Goal: Task Accomplishment & Management: Complete application form

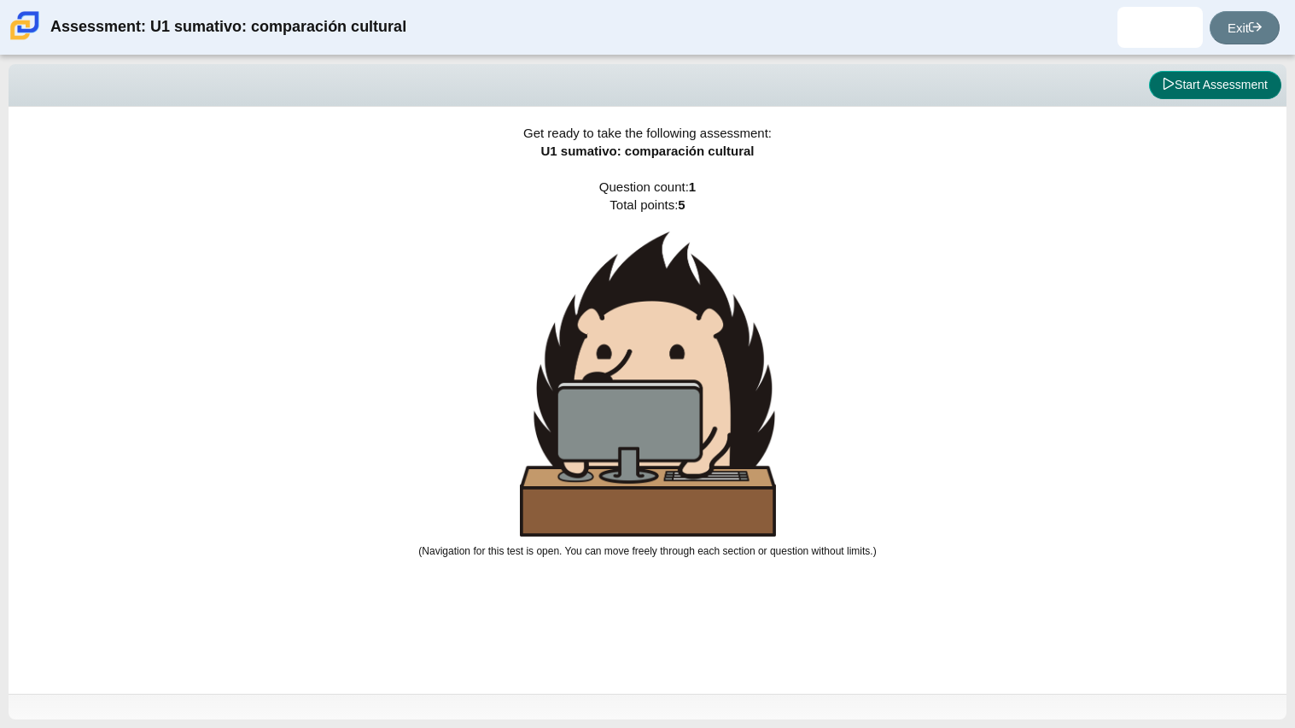
click at [1193, 76] on button "Start Assessment" at bounding box center [1215, 85] width 132 height 29
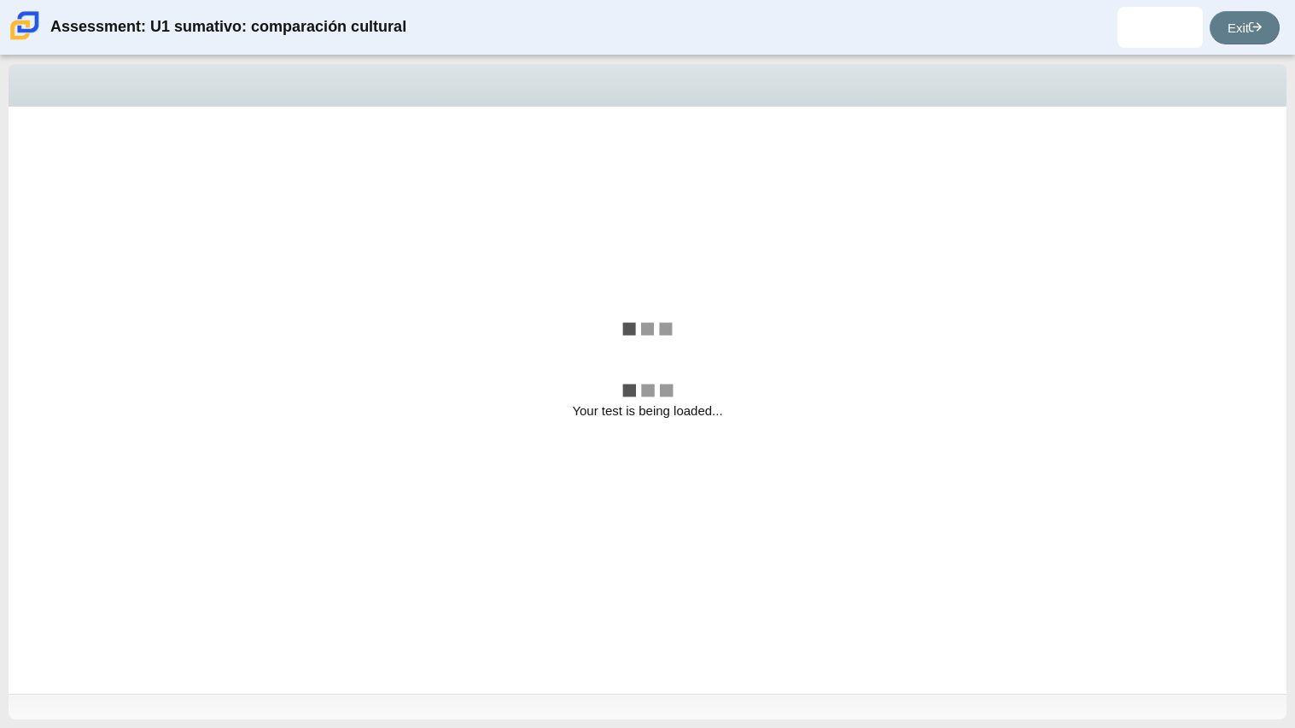
select select "3552ec0a-f7bd-4ed7-8124-bb9143c6cc53"
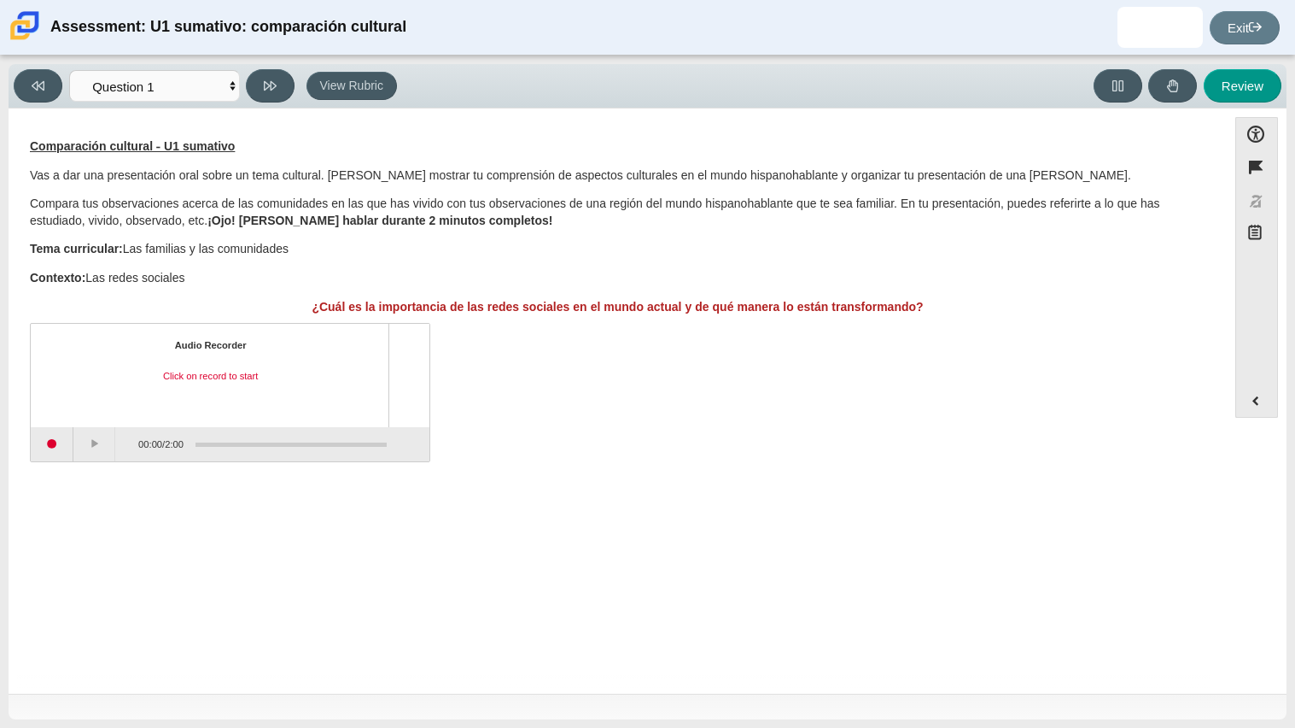
click at [0, 473] on div "Viewing Question 1 of 1 in Pacing Mode Questions Question 1 Review Review Answe…" at bounding box center [647, 392] width 1295 height 672
click at [58, 447] on button "Start recording" at bounding box center [52, 444] width 43 height 34
click at [51, 446] on button "Stop recording" at bounding box center [52, 444] width 43 height 34
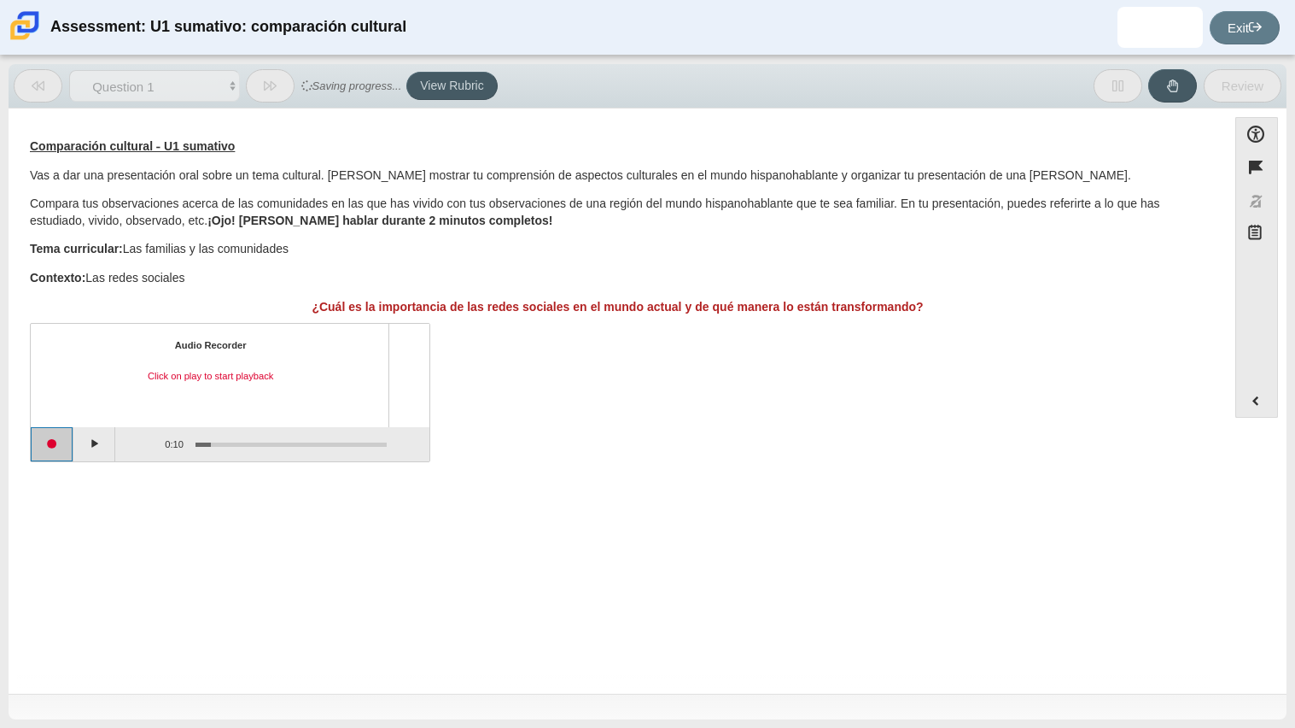
click at [54, 445] on button "Start recording" at bounding box center [52, 444] width 43 height 34
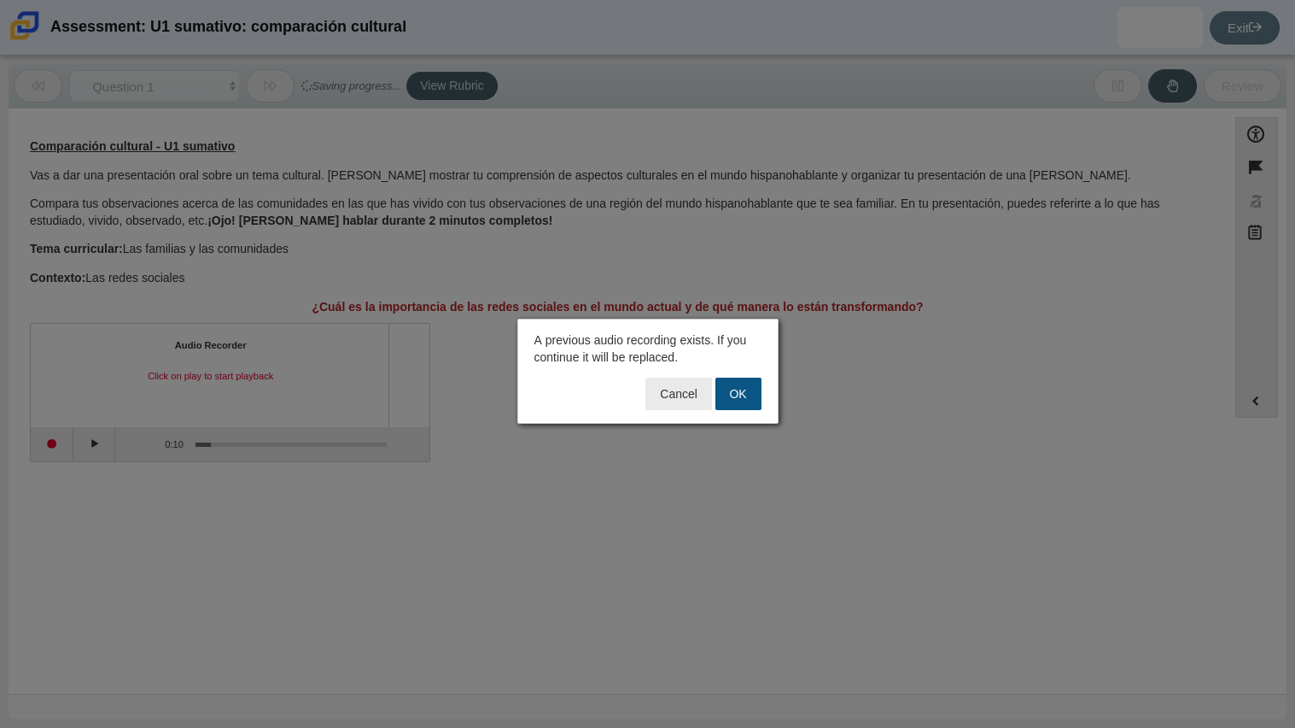
click at [725, 394] on button "OK" at bounding box center [739, 393] width 46 height 32
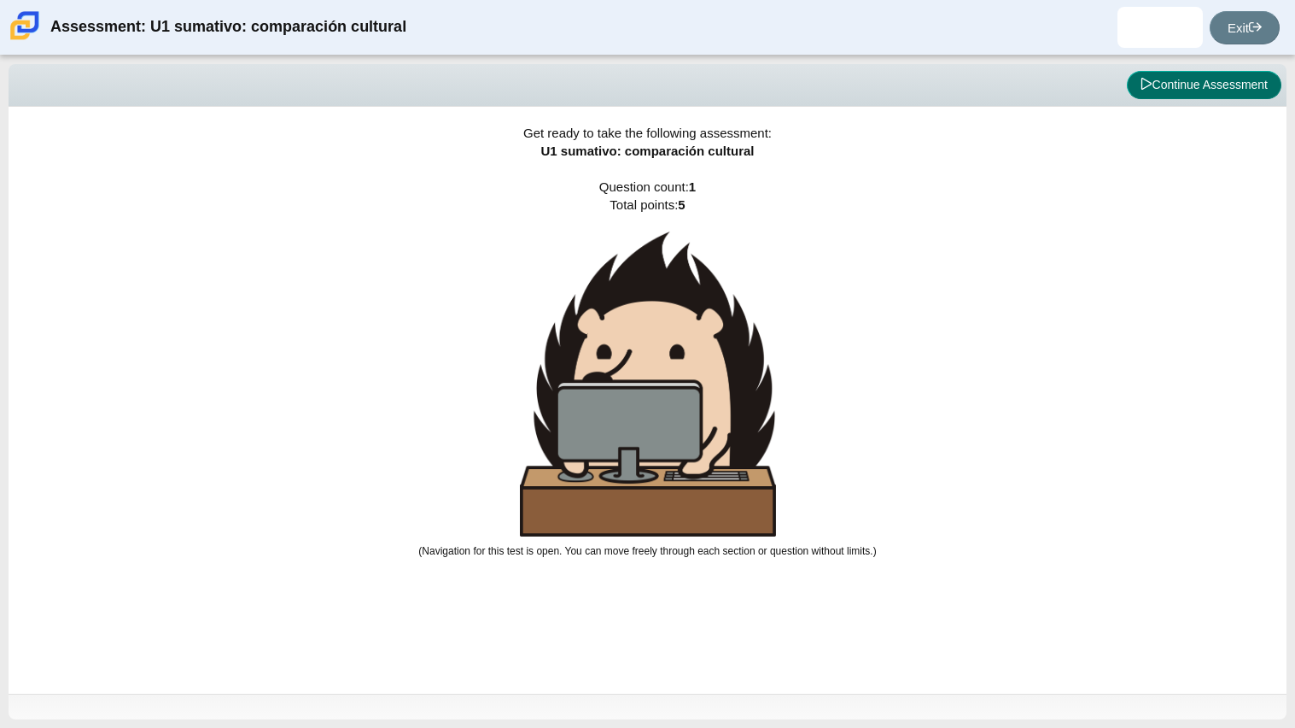
click at [1200, 97] on button "Continue Assessment" at bounding box center [1204, 85] width 155 height 29
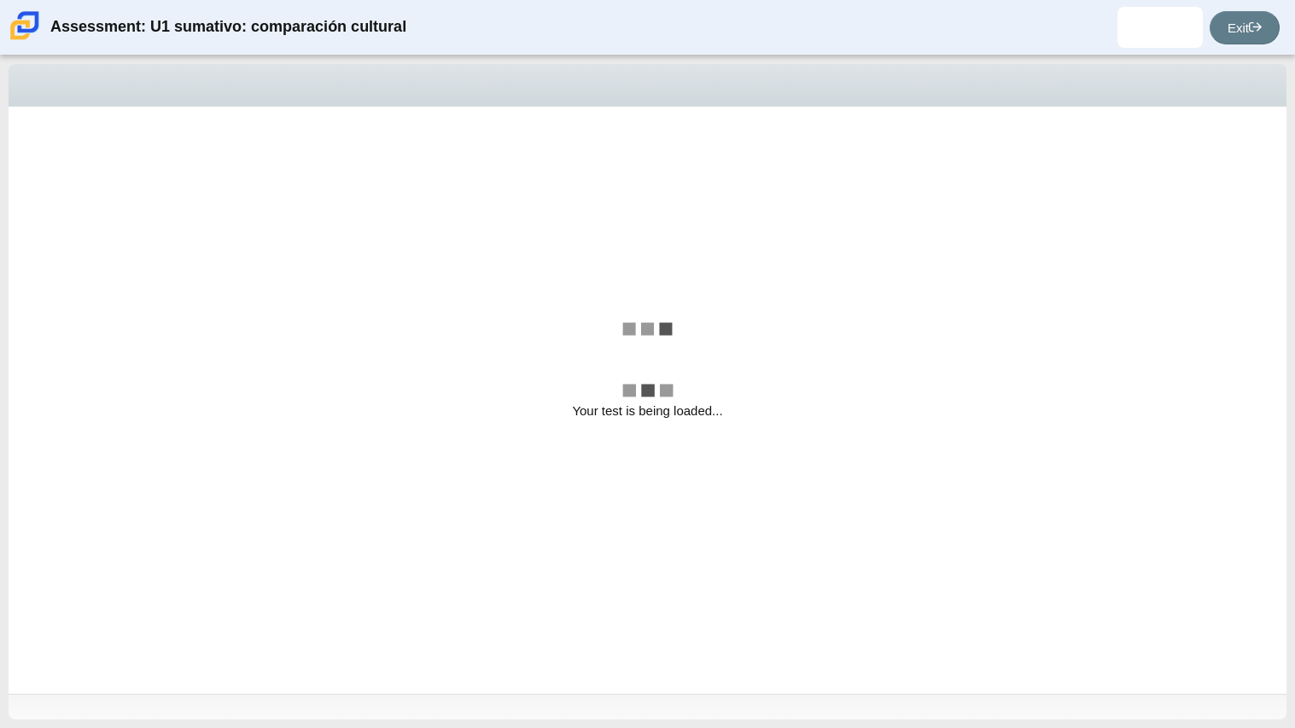
select select "3552ec0a-f7bd-4ed7-8124-bb9143c6cc53"
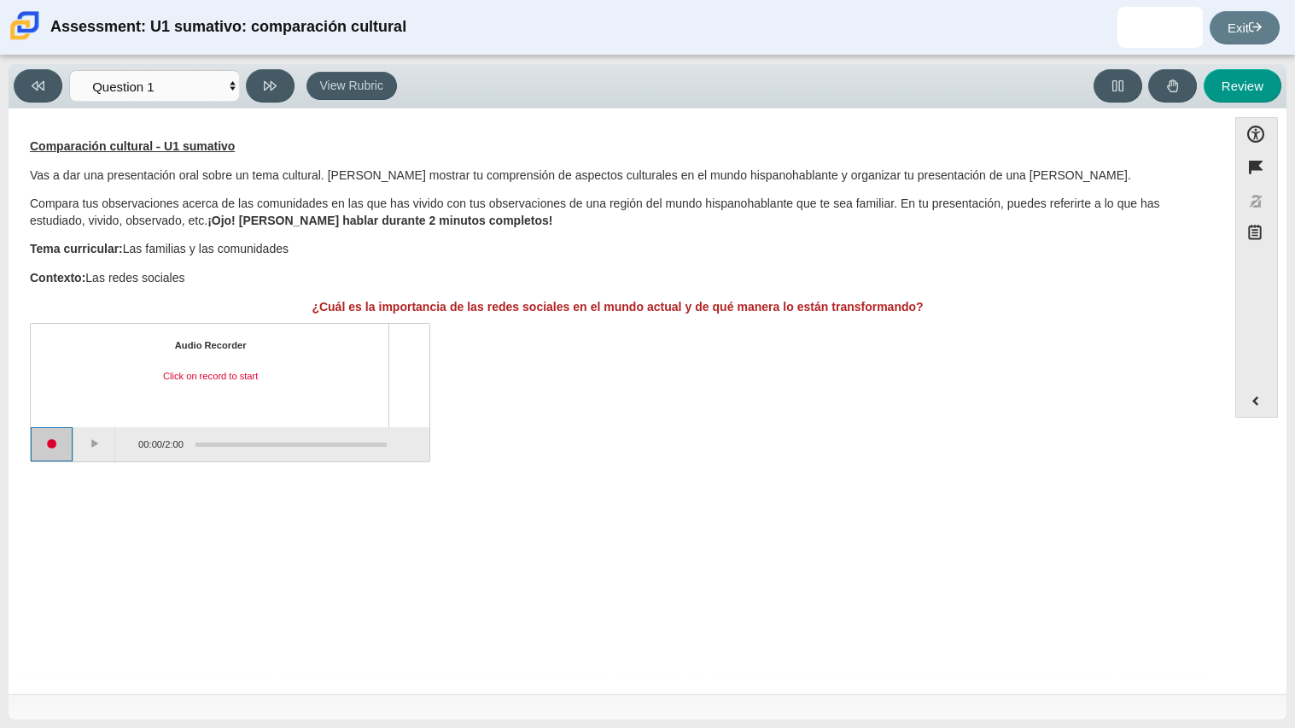
click at [56, 441] on button "Start recording" at bounding box center [52, 444] width 43 height 34
click at [65, 419] on div "Audio Recorder Recording" at bounding box center [230, 375] width 399 height 102
click at [115, 453] on button "Pause" at bounding box center [94, 444] width 43 height 34
click at [82, 460] on button "Continue recording" at bounding box center [94, 444] width 43 height 34
click at [98, 445] on button "Pause" at bounding box center [94, 444] width 43 height 34
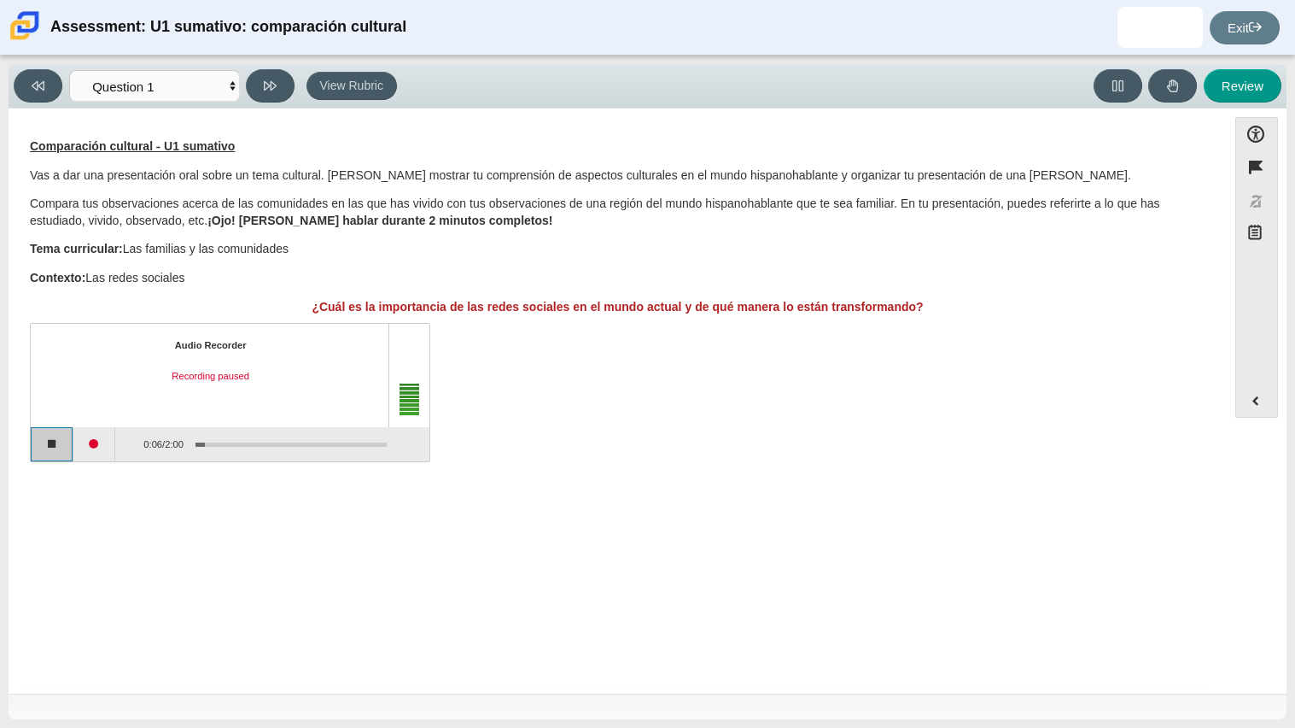
click at [64, 446] on button "Stop recording" at bounding box center [52, 444] width 43 height 34
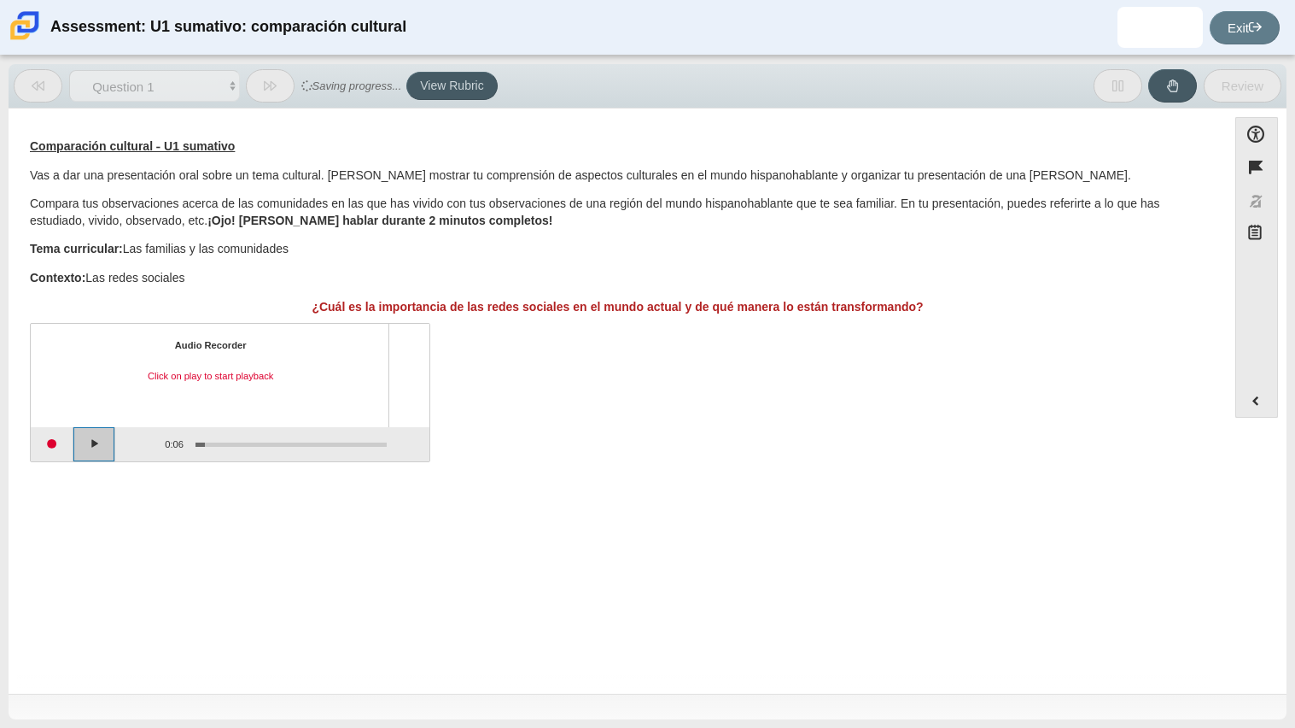
click at [96, 452] on button "Play" at bounding box center [94, 444] width 43 height 34
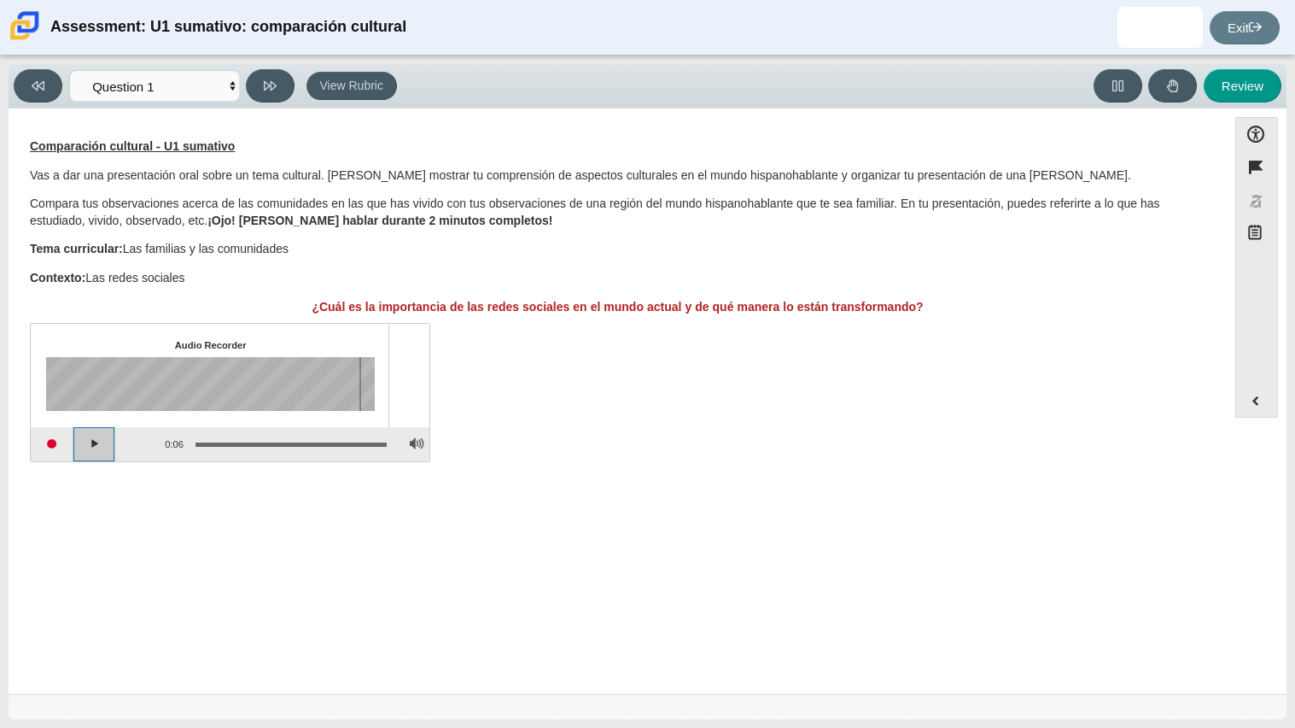
click at [96, 452] on button "Play" at bounding box center [94, 444] width 43 height 34
click at [67, 444] on button "Start recording" at bounding box center [52, 444] width 43 height 34
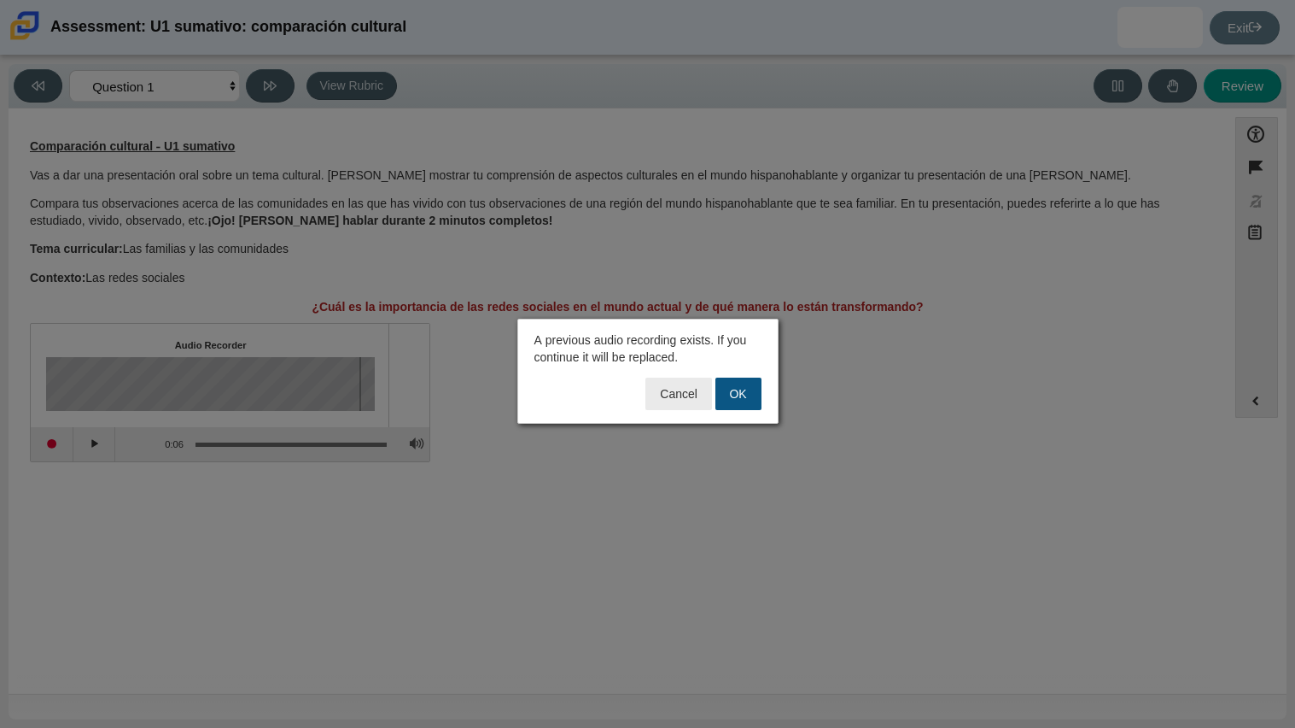
click at [752, 402] on button "OK" at bounding box center [739, 393] width 46 height 32
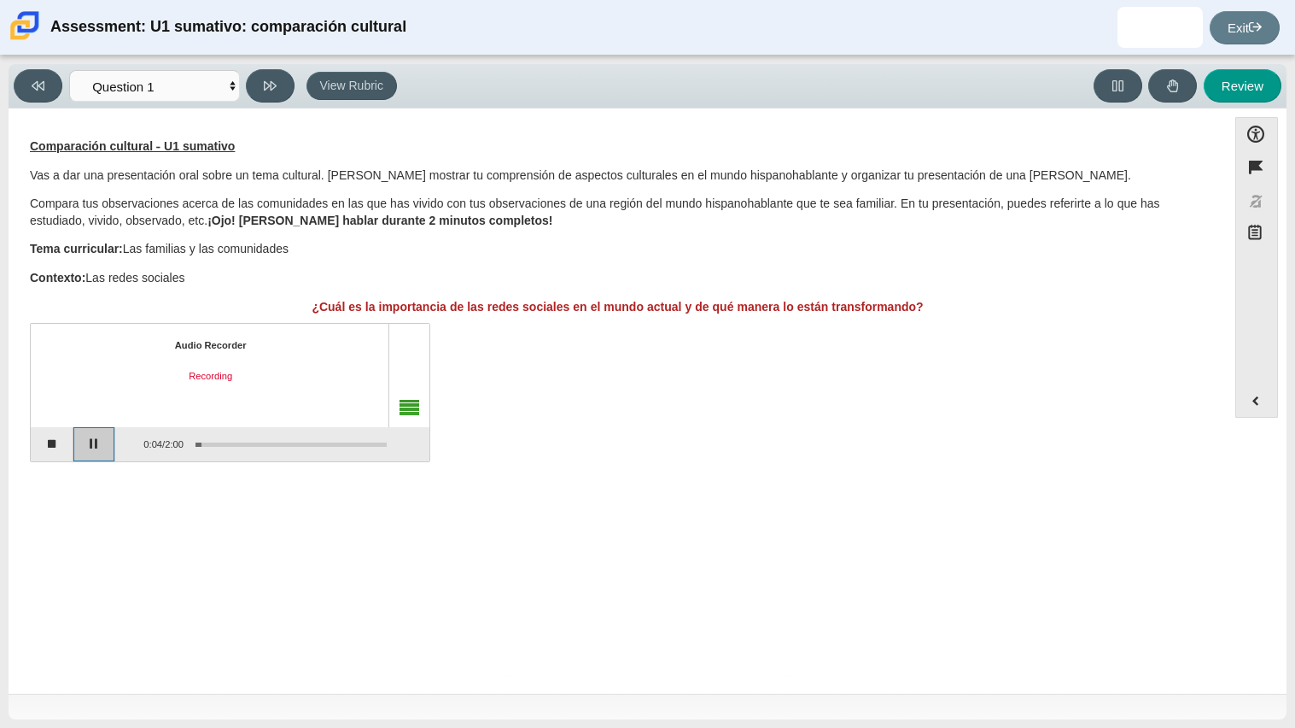
click at [74, 456] on button "Pause" at bounding box center [94, 444] width 43 height 34
click at [51, 453] on button "Stop recording" at bounding box center [52, 444] width 43 height 34
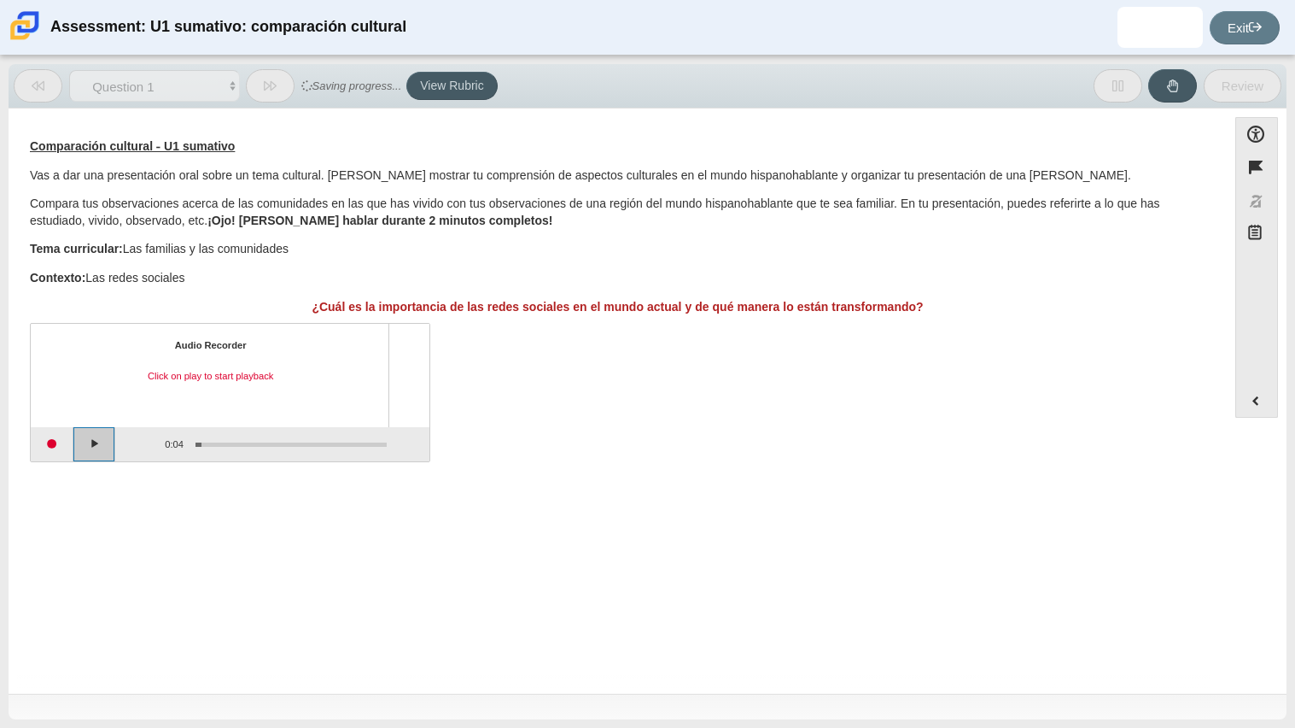
click at [92, 446] on button "Play" at bounding box center [94, 444] width 43 height 34
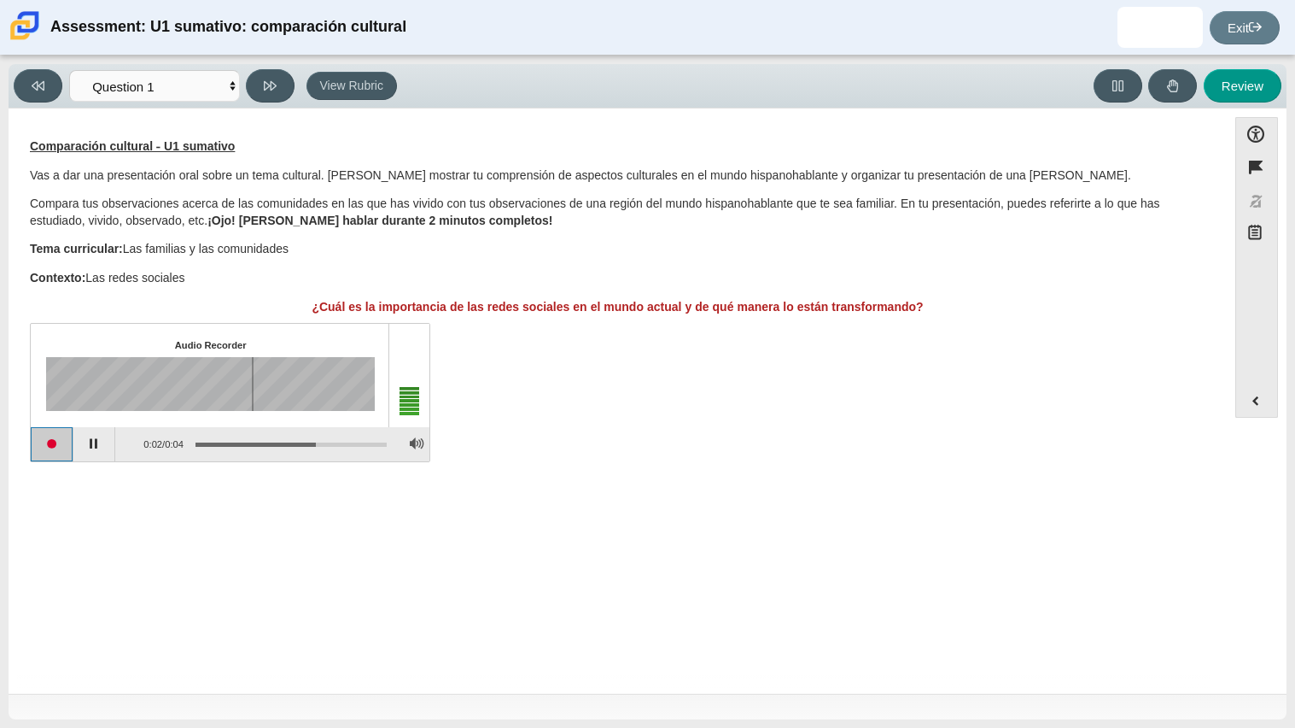
click at [50, 441] on button "Start recording" at bounding box center [52, 444] width 43 height 34
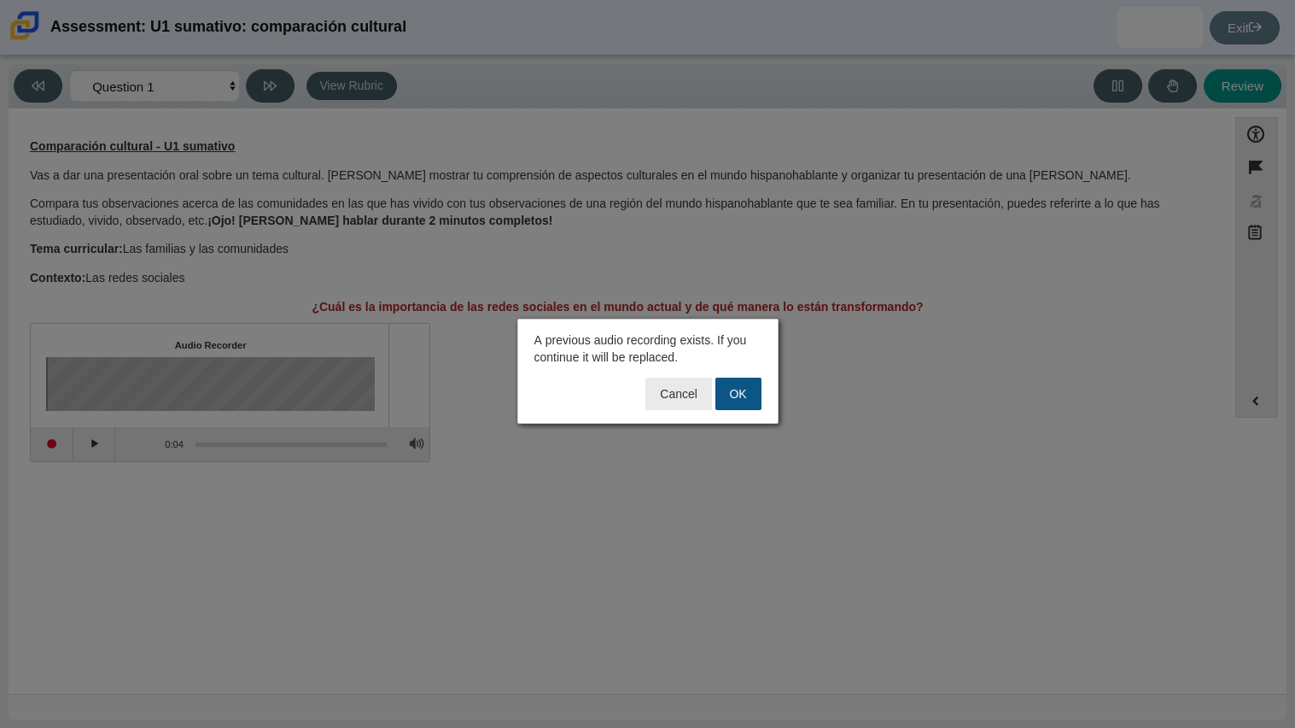
click at [737, 397] on button "OK" at bounding box center [739, 393] width 46 height 32
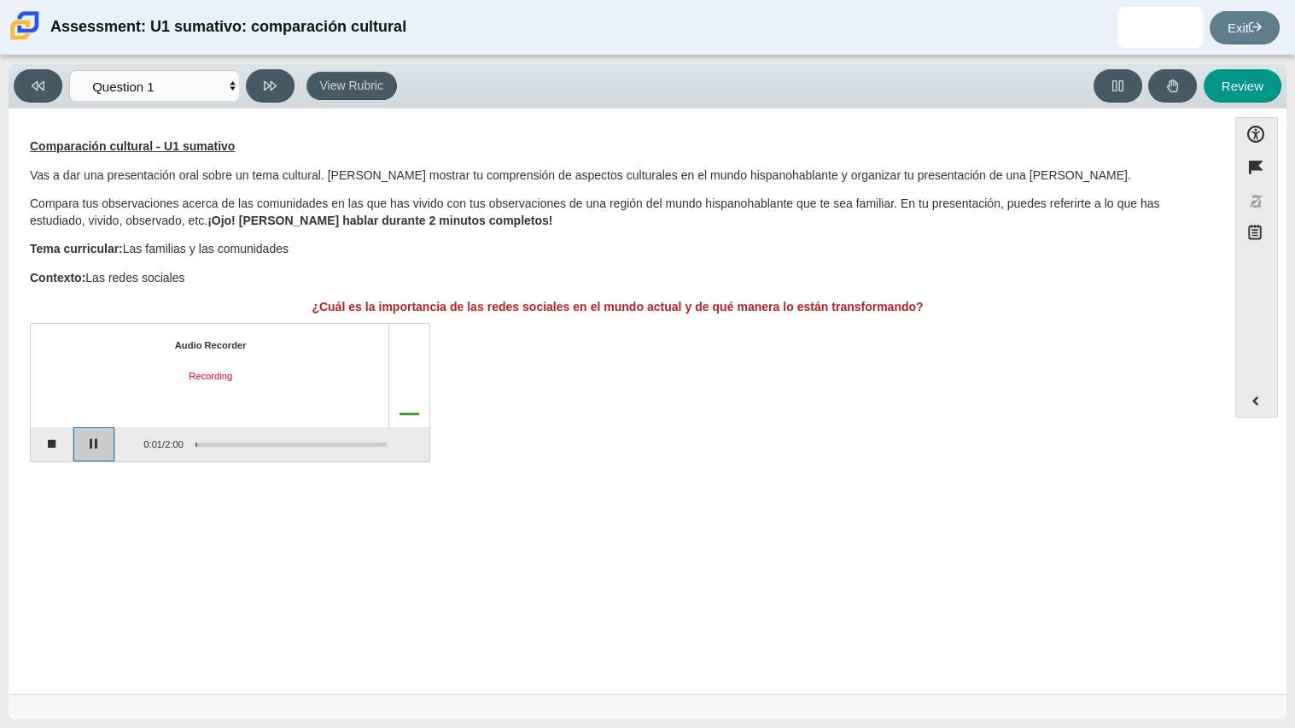
click at [101, 457] on button "Pause" at bounding box center [94, 444] width 43 height 34
click at [61, 447] on button "Stop recording" at bounding box center [52, 444] width 43 height 34
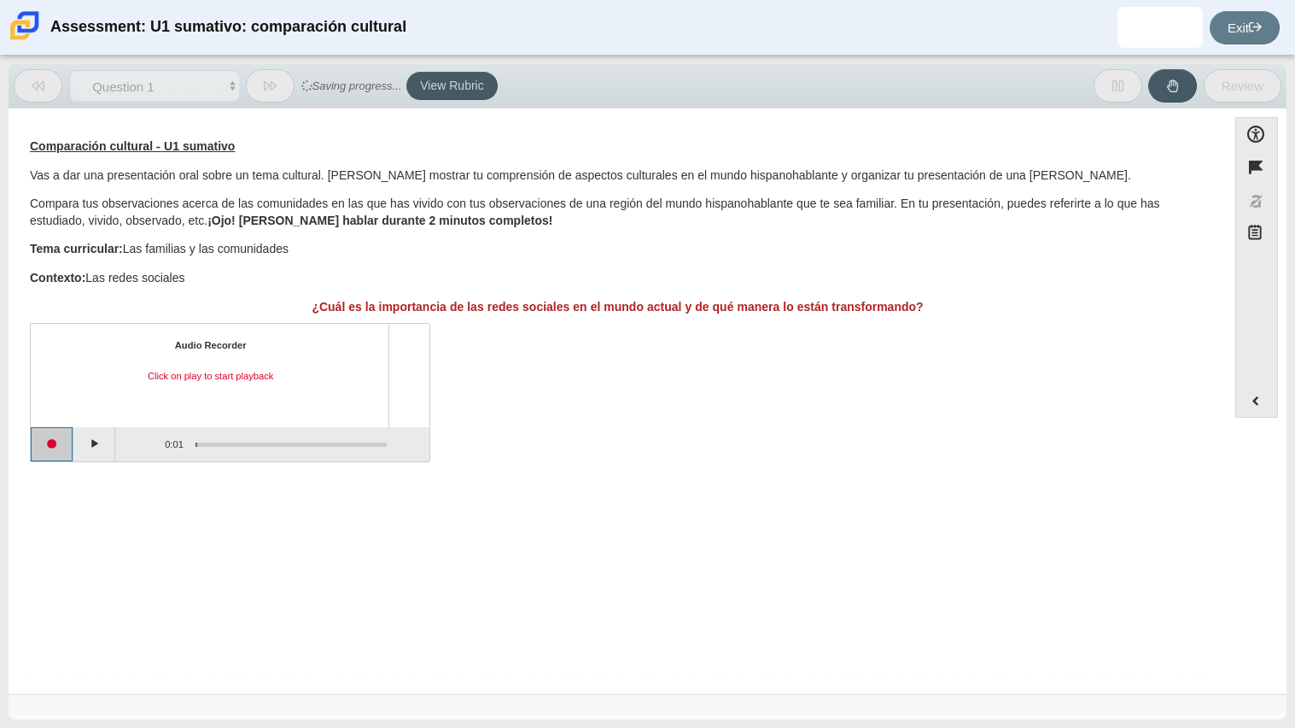
click at [59, 447] on button "Start recording" at bounding box center [52, 444] width 43 height 34
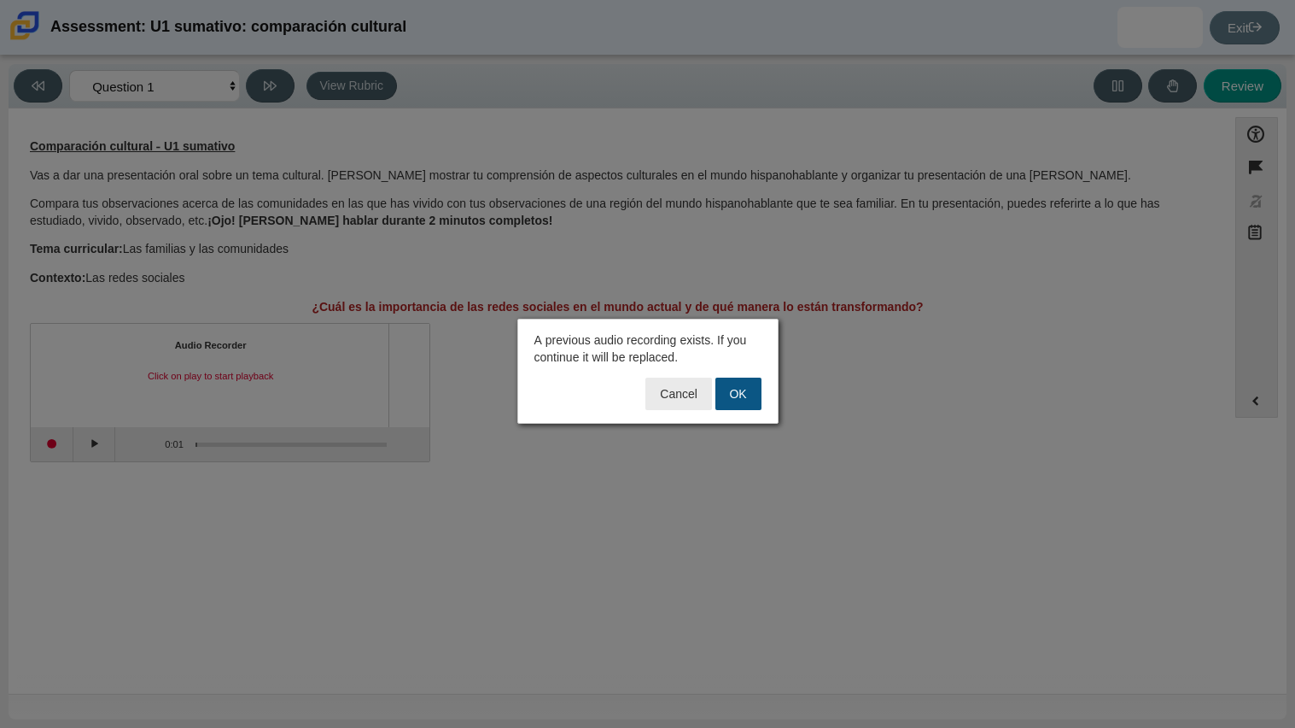
click at [730, 389] on button "OK" at bounding box center [739, 393] width 46 height 32
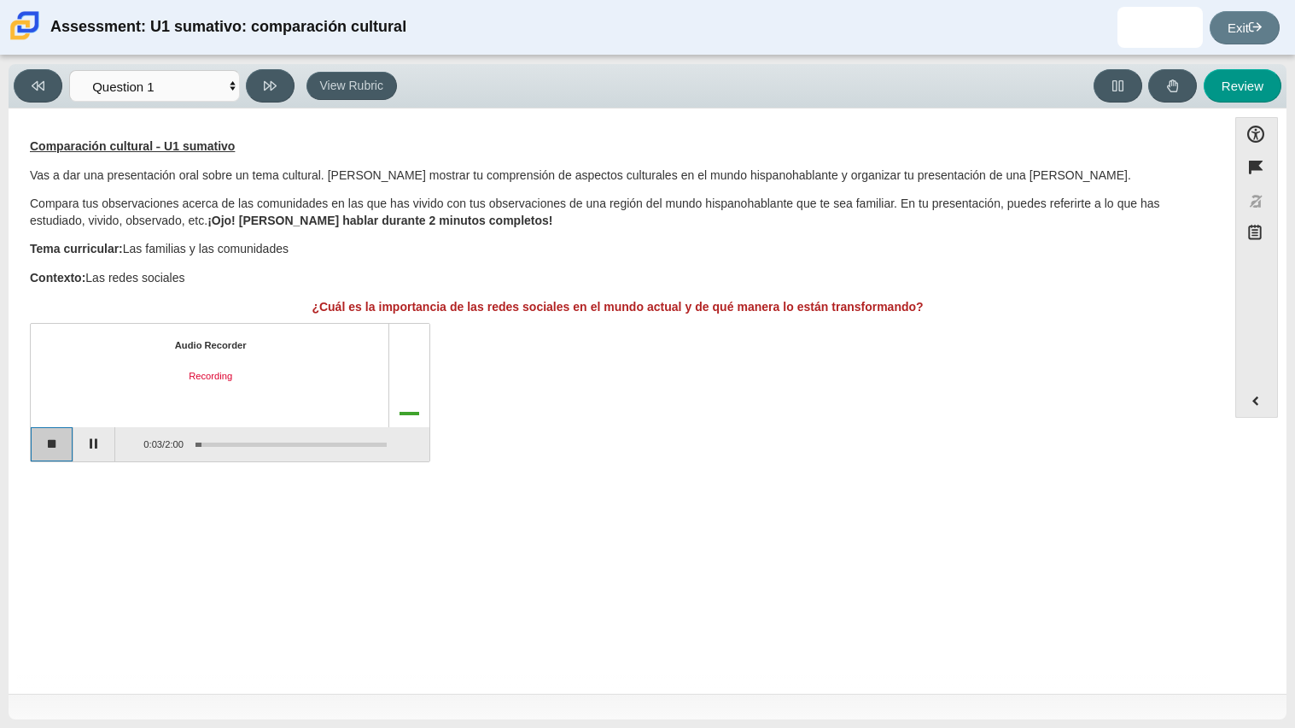
click at [34, 435] on button "Stop recording" at bounding box center [52, 444] width 43 height 34
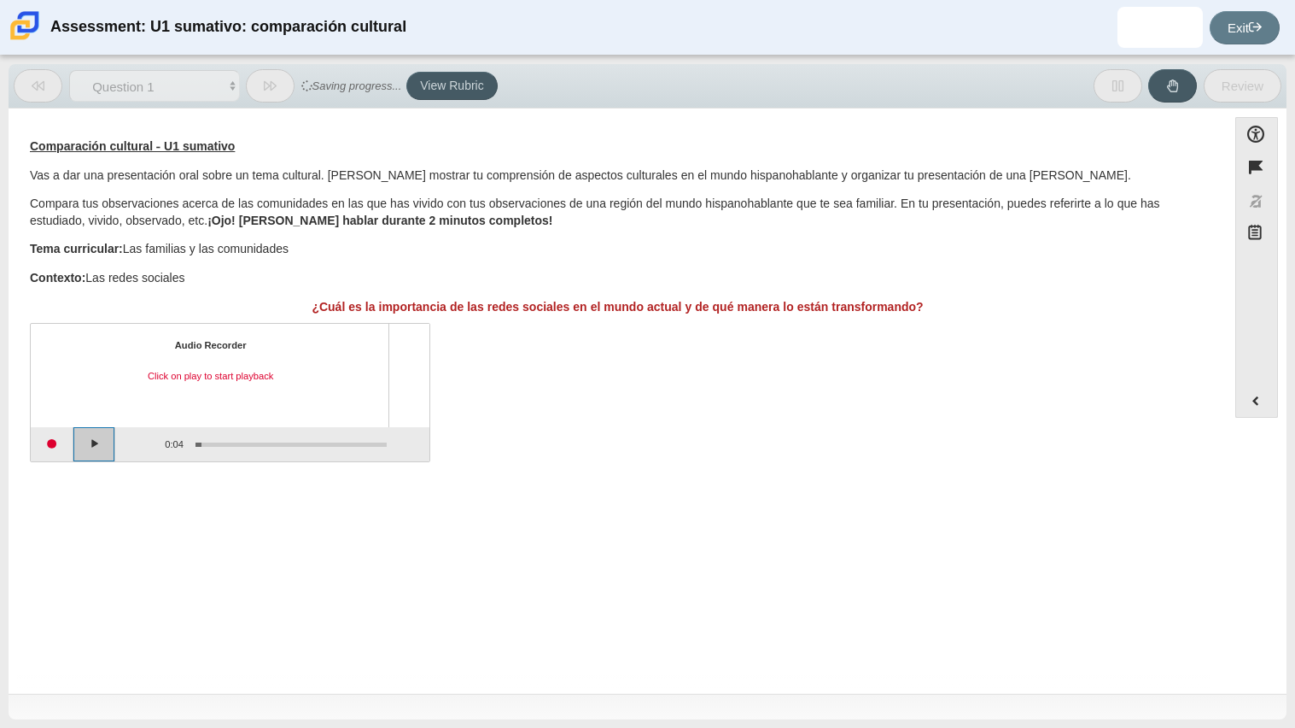
click at [92, 445] on button "Play" at bounding box center [94, 444] width 43 height 34
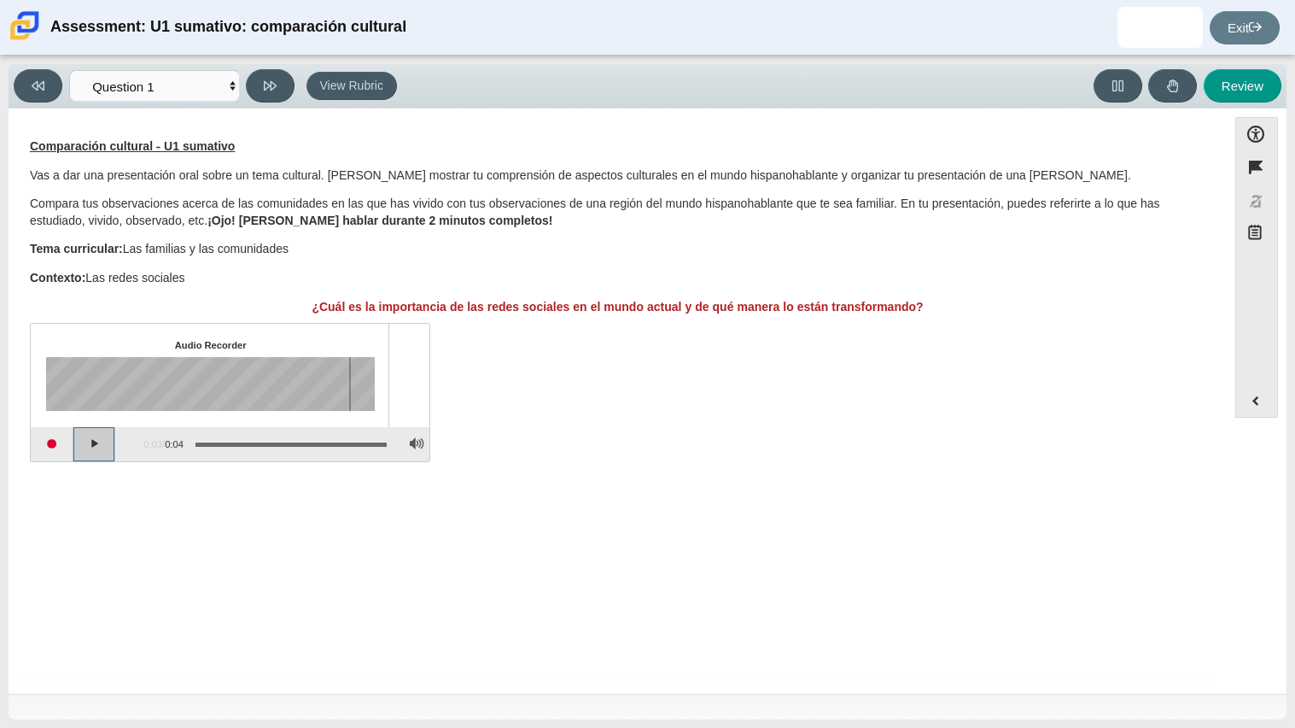
click at [96, 446] on button "Play" at bounding box center [94, 444] width 43 height 34
click at [51, 444] on button "Start recording" at bounding box center [52, 444] width 43 height 34
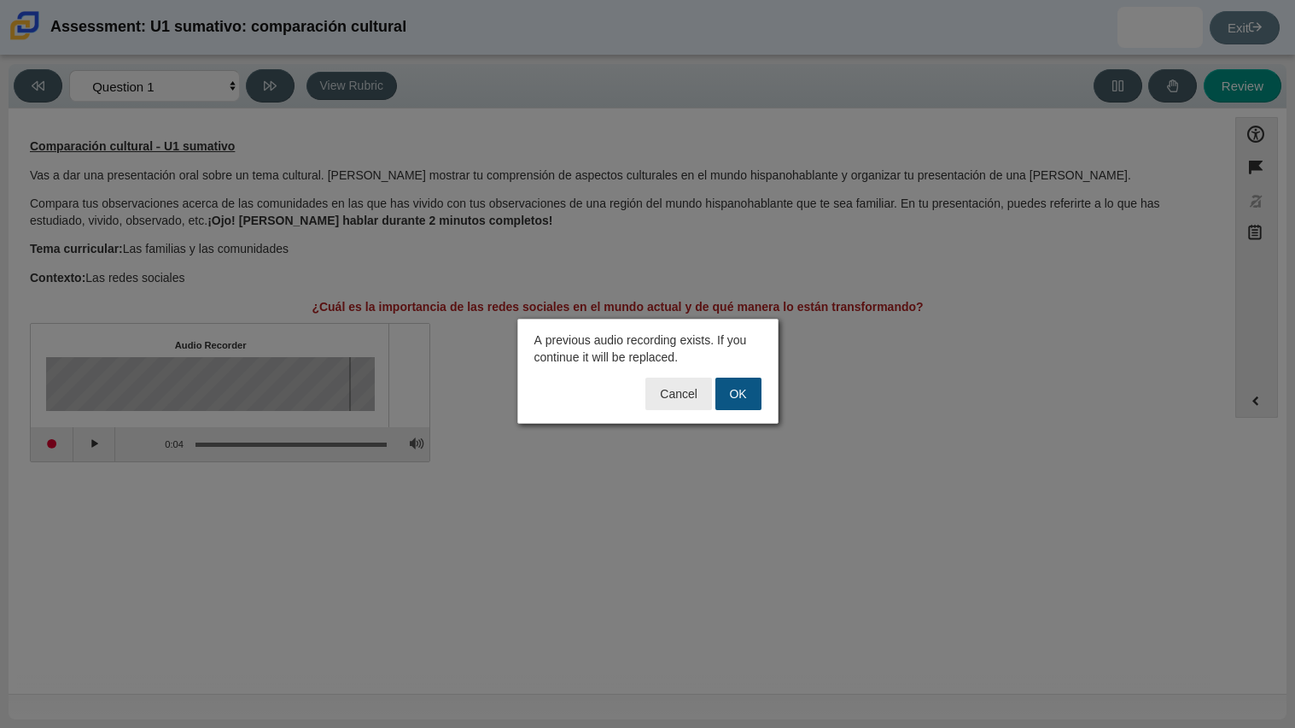
click at [745, 392] on button "OK" at bounding box center [739, 393] width 46 height 32
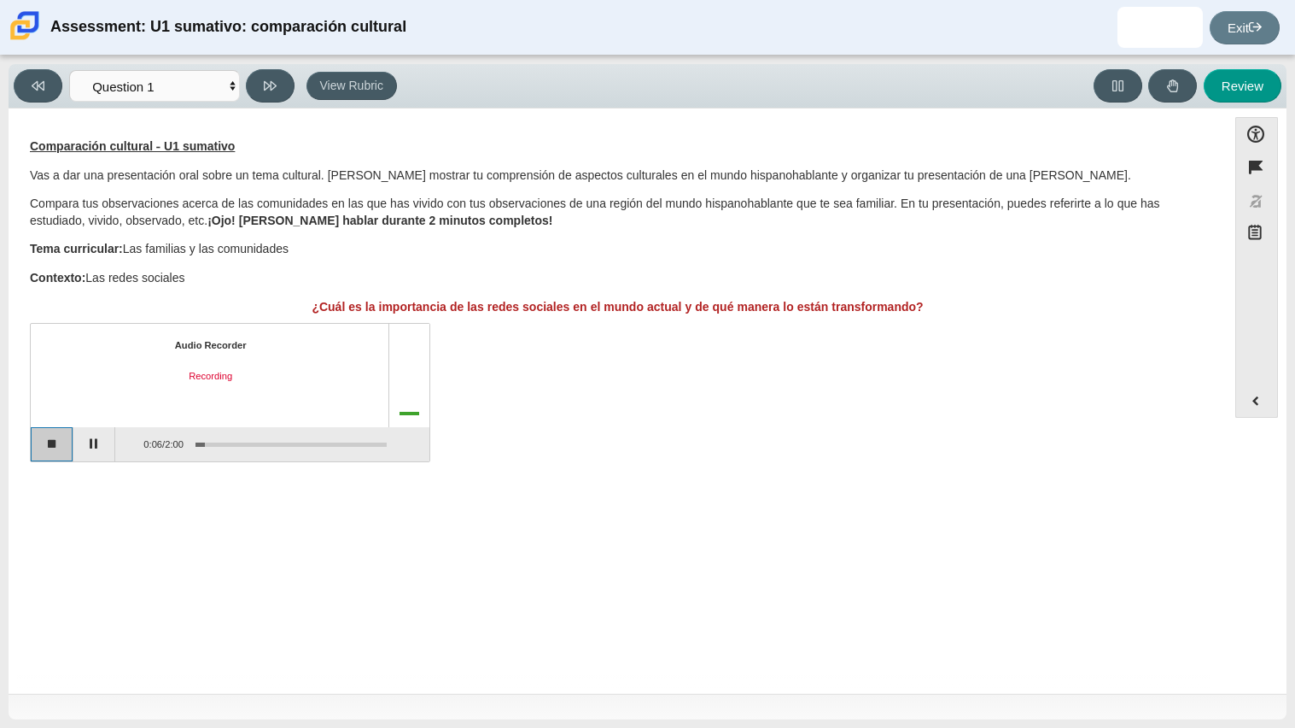
click at [64, 449] on button "Stop recording" at bounding box center [52, 444] width 43 height 34
click at [43, 441] on button "Start recording" at bounding box center [52, 444] width 43 height 34
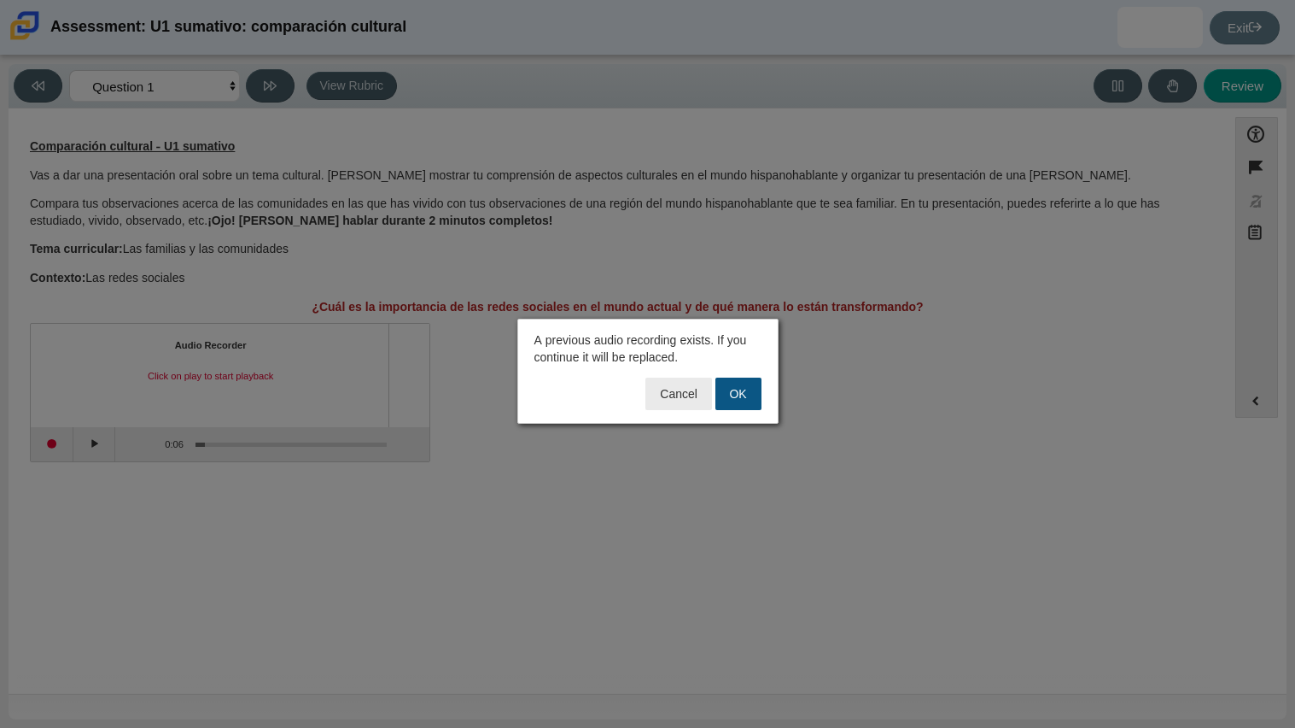
click at [744, 399] on button "OK" at bounding box center [739, 393] width 46 height 32
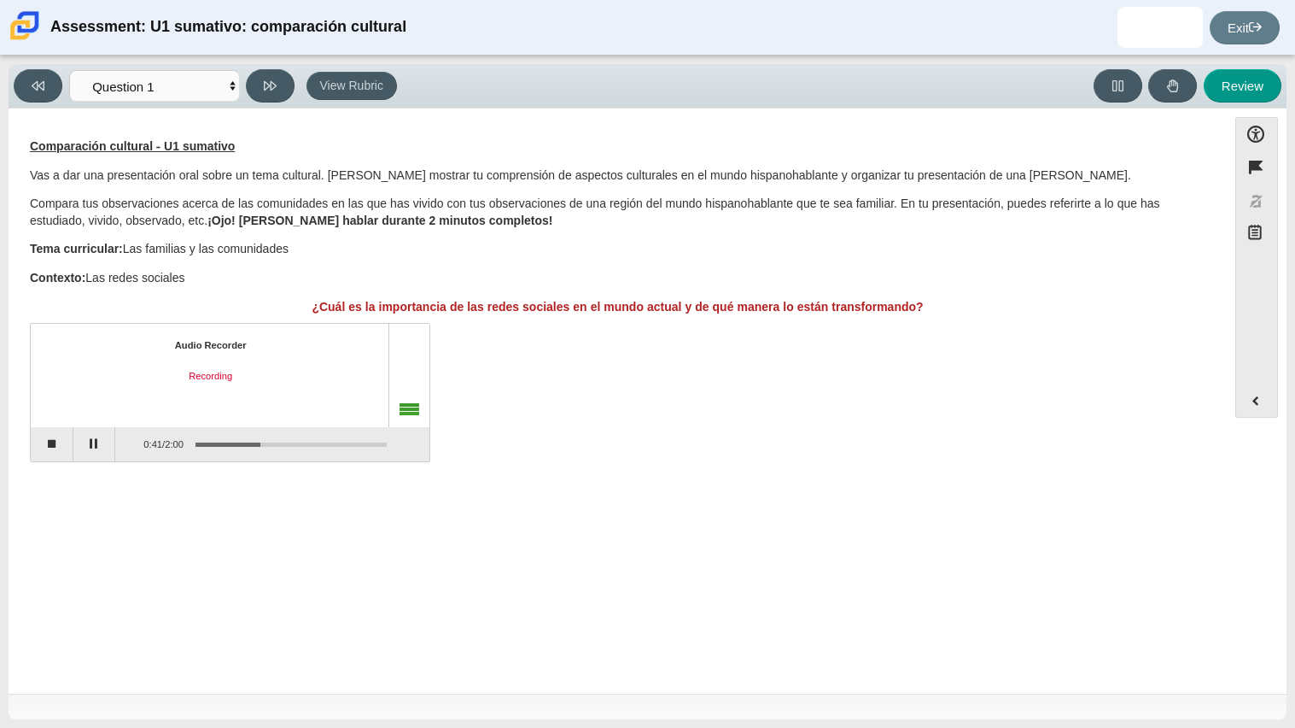
click at [744, 399] on div "Audio Recorder Recording 0:41 / 2:00" at bounding box center [618, 394] width 1176 height 134
click at [33, 446] on button "Stop recording" at bounding box center [52, 444] width 43 height 34
click at [44, 443] on button "Start recording" at bounding box center [52, 444] width 43 height 34
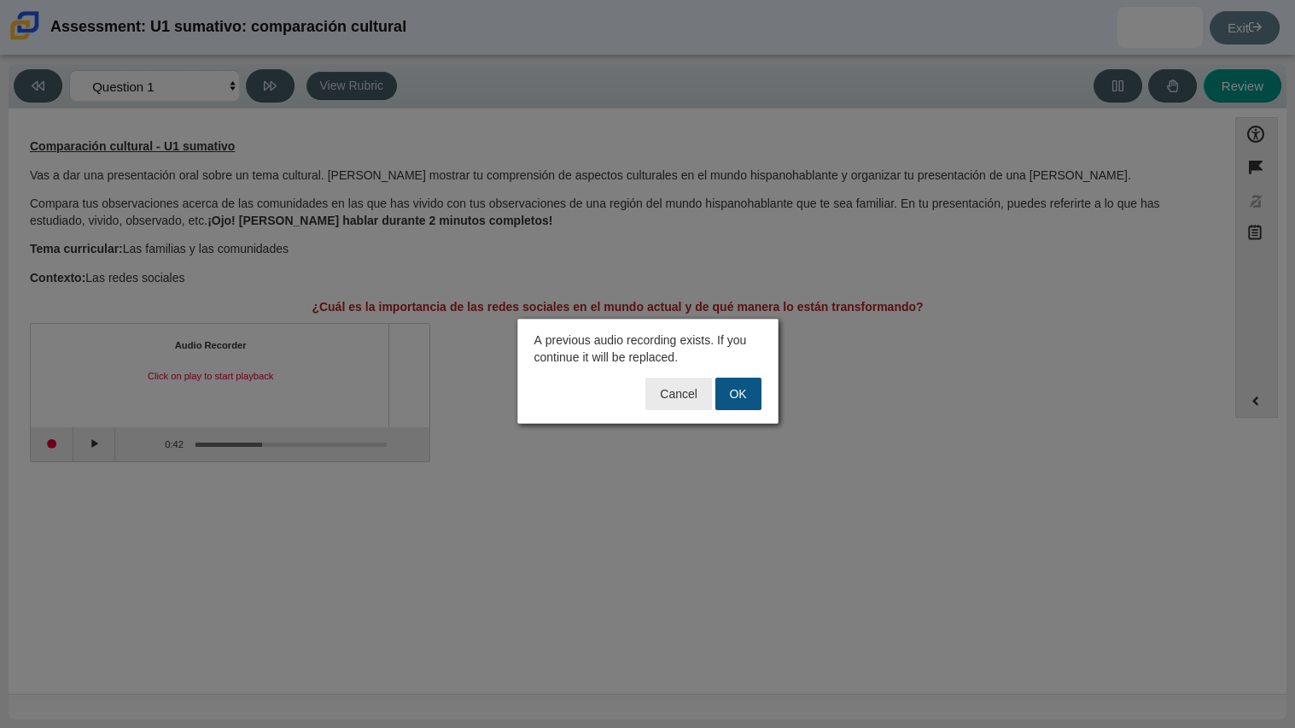
click at [745, 398] on button "OK" at bounding box center [739, 393] width 46 height 32
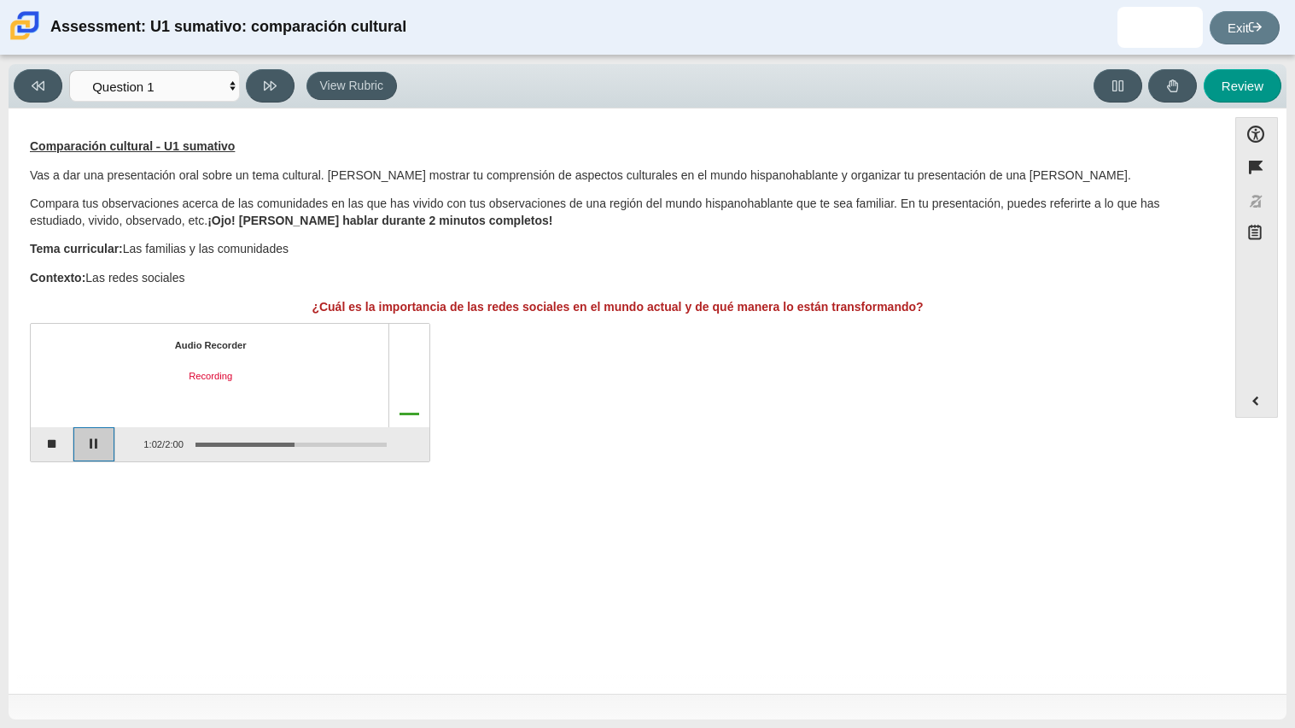
click at [105, 438] on button "Pause" at bounding box center [94, 444] width 43 height 34
click at [56, 448] on button "Stop recording" at bounding box center [52, 444] width 43 height 34
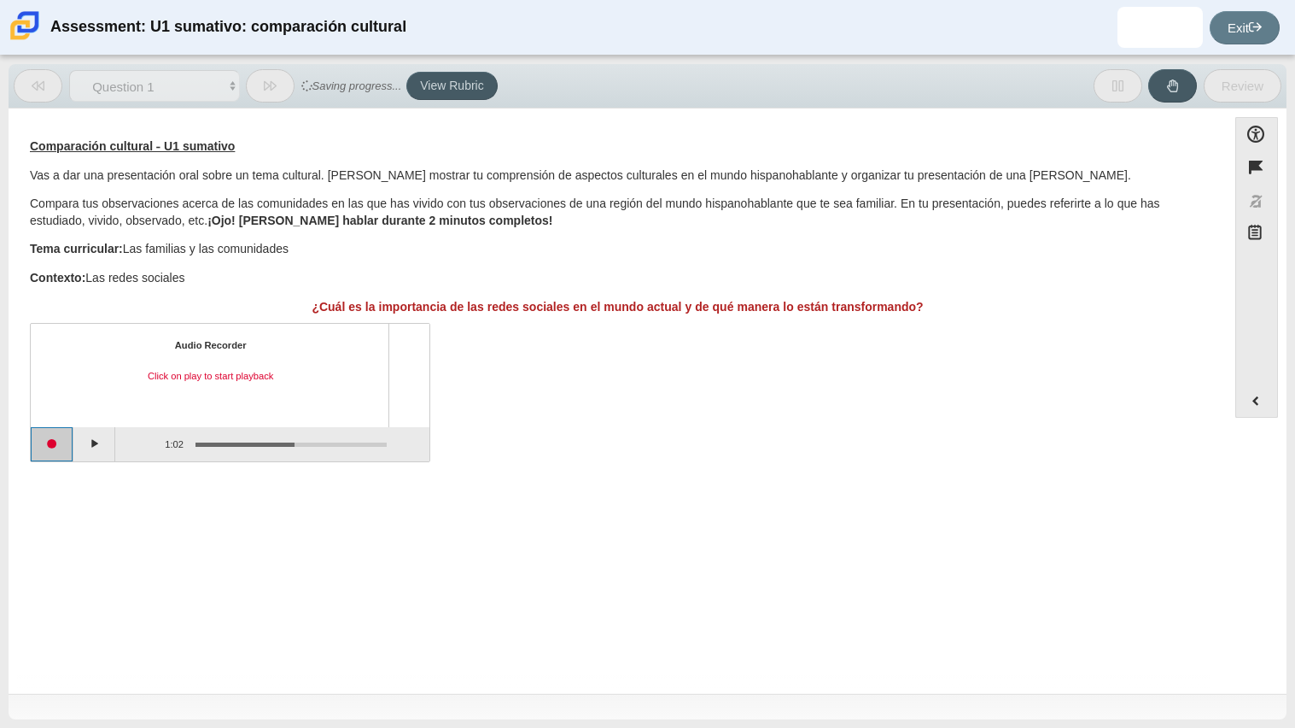
click at [63, 441] on button "Start recording" at bounding box center [52, 444] width 43 height 34
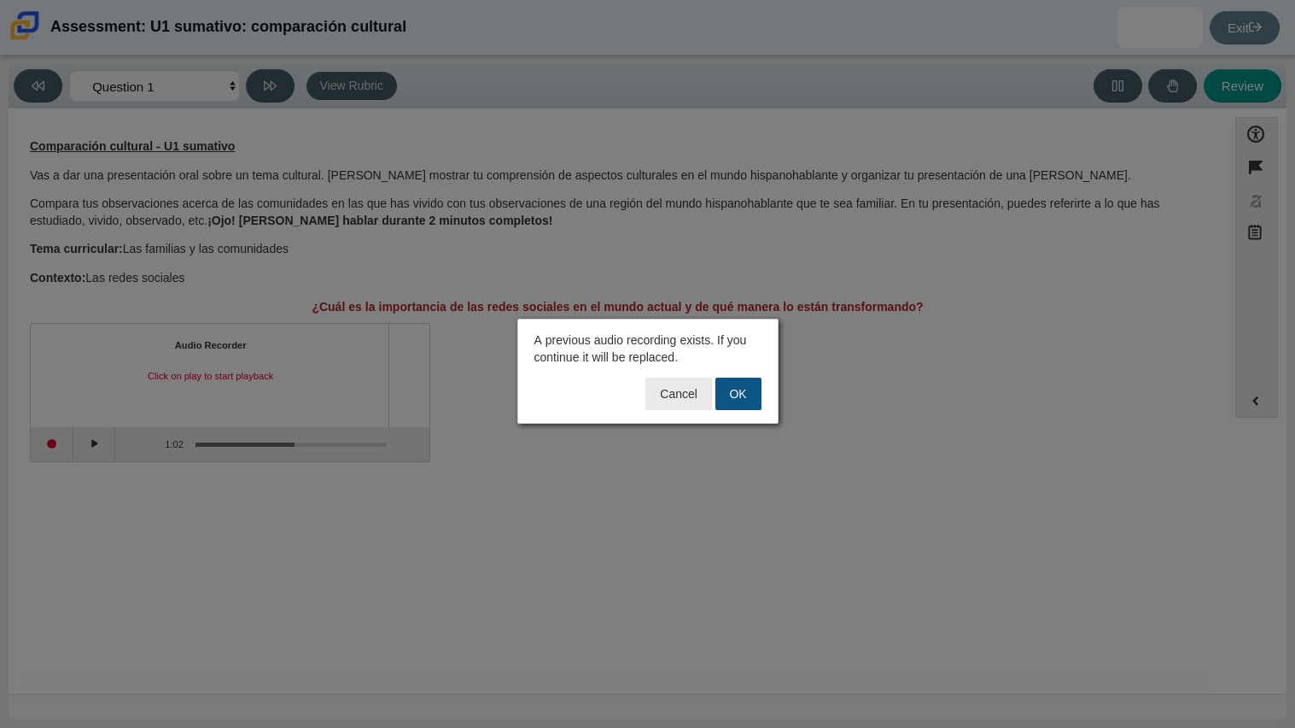
click at [750, 385] on button "OK" at bounding box center [739, 393] width 46 height 32
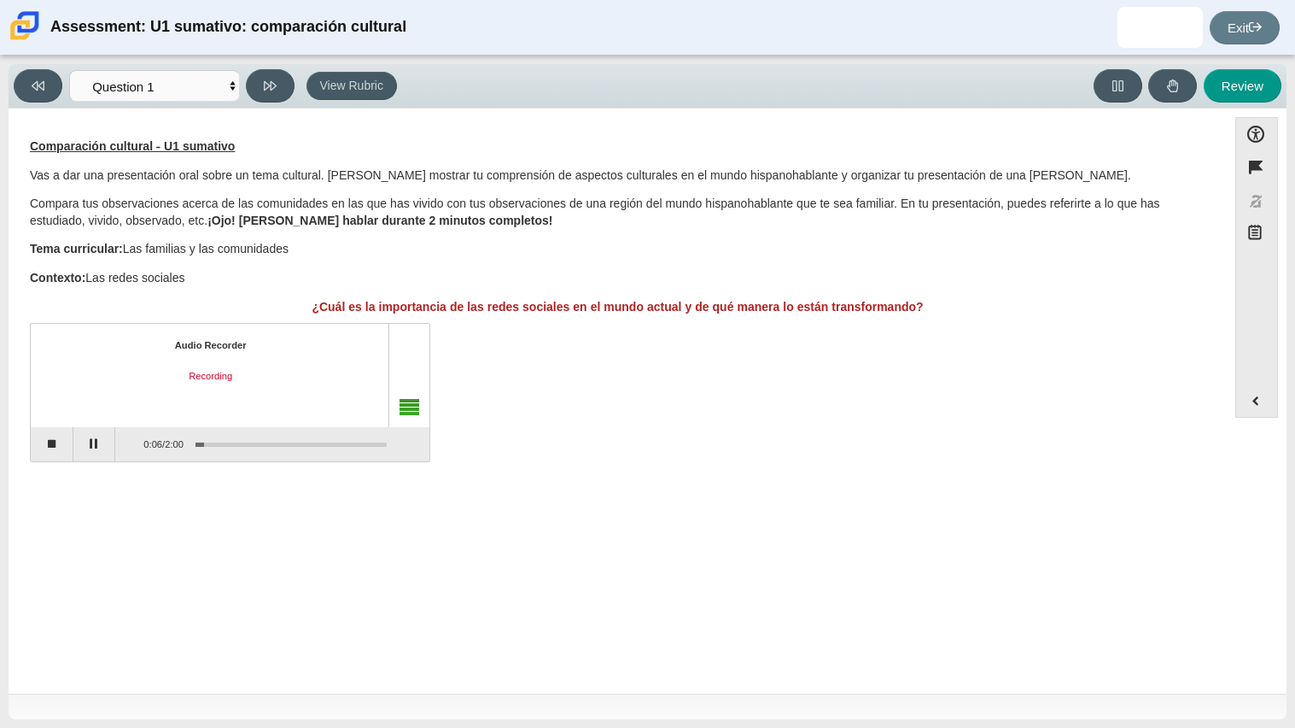
click at [43, 420] on div "Audio Recorder Recording" at bounding box center [230, 375] width 399 height 102
click at [47, 425] on div "Audio Recorder Recording" at bounding box center [230, 375] width 399 height 102
click at [49, 428] on button "Stop recording" at bounding box center [52, 444] width 43 height 34
click at [55, 441] on button "Start recording" at bounding box center [52, 444] width 43 height 34
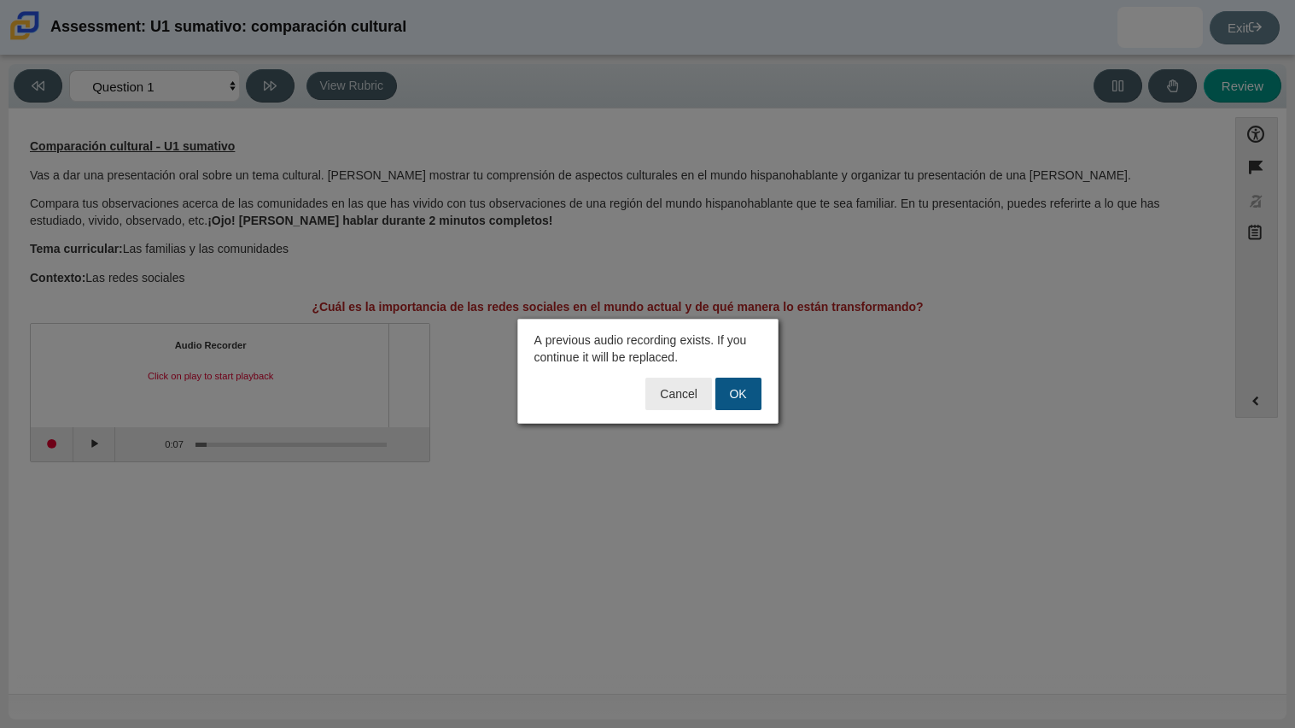
click at [751, 386] on button "OK" at bounding box center [739, 393] width 46 height 32
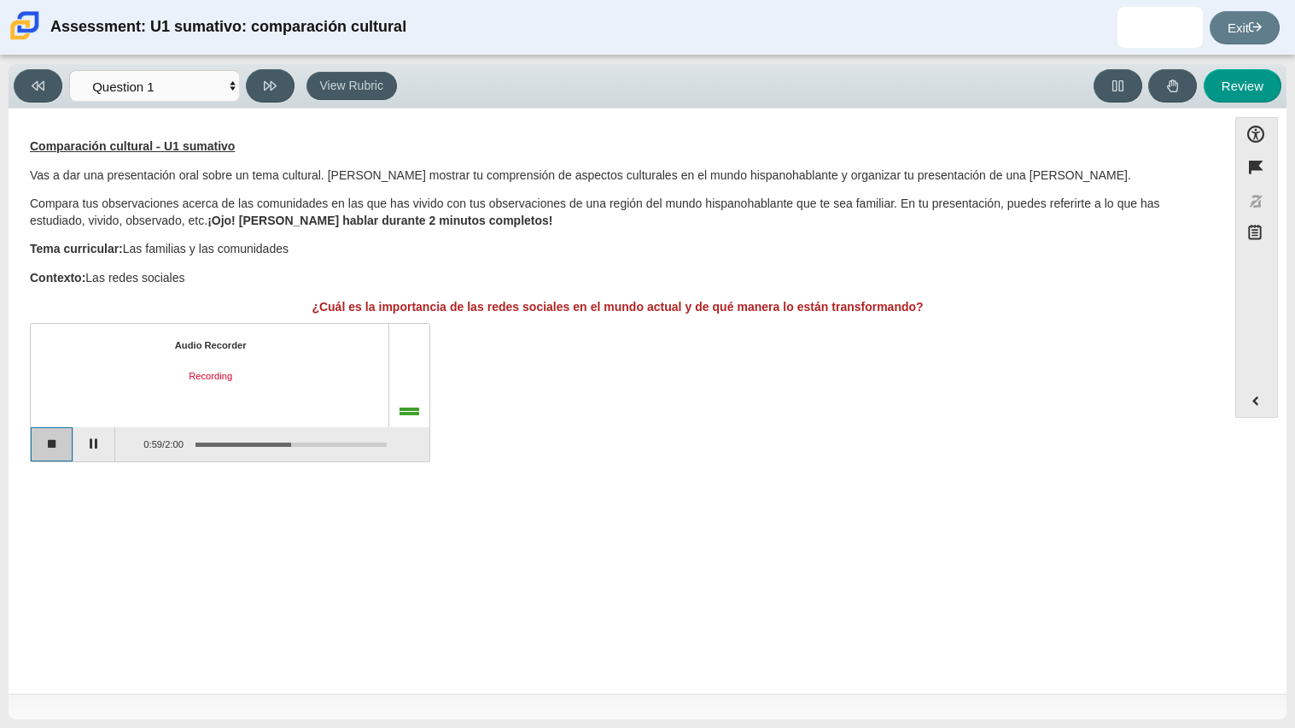
click at [62, 434] on button "Stop recording" at bounding box center [52, 444] width 43 height 34
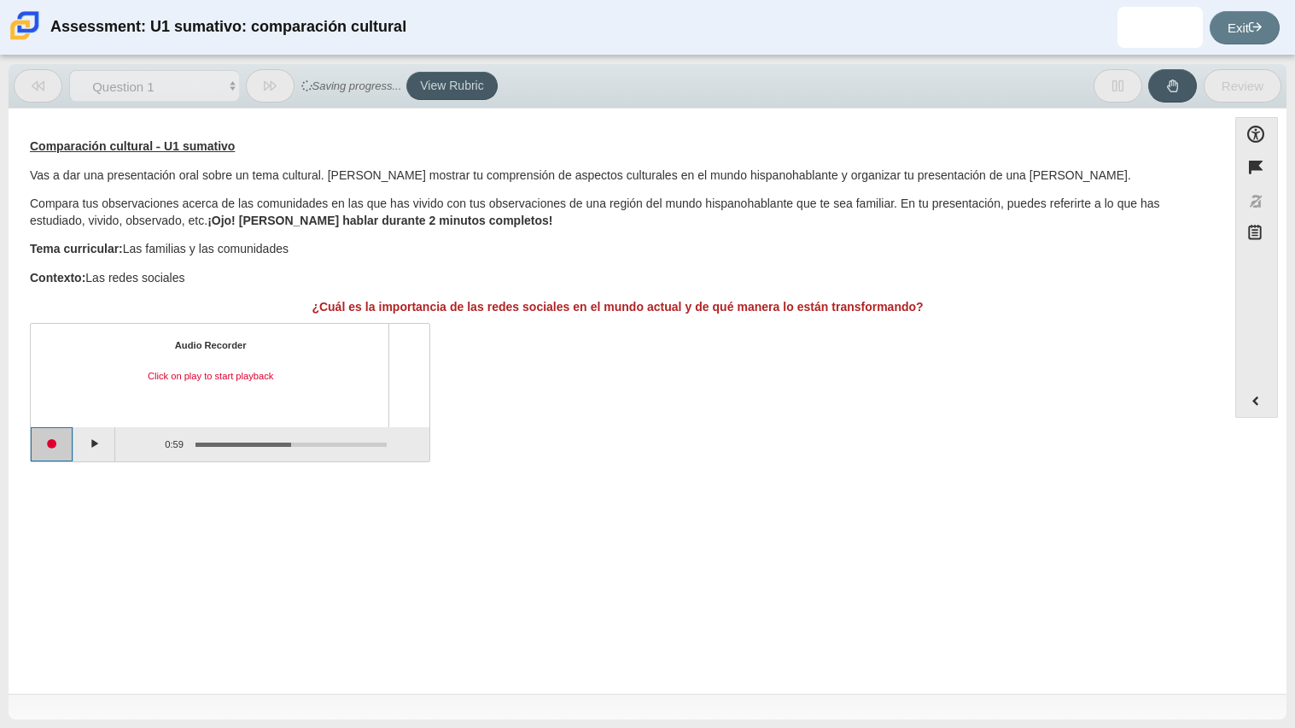
click at [50, 441] on button "Start recording" at bounding box center [52, 444] width 43 height 34
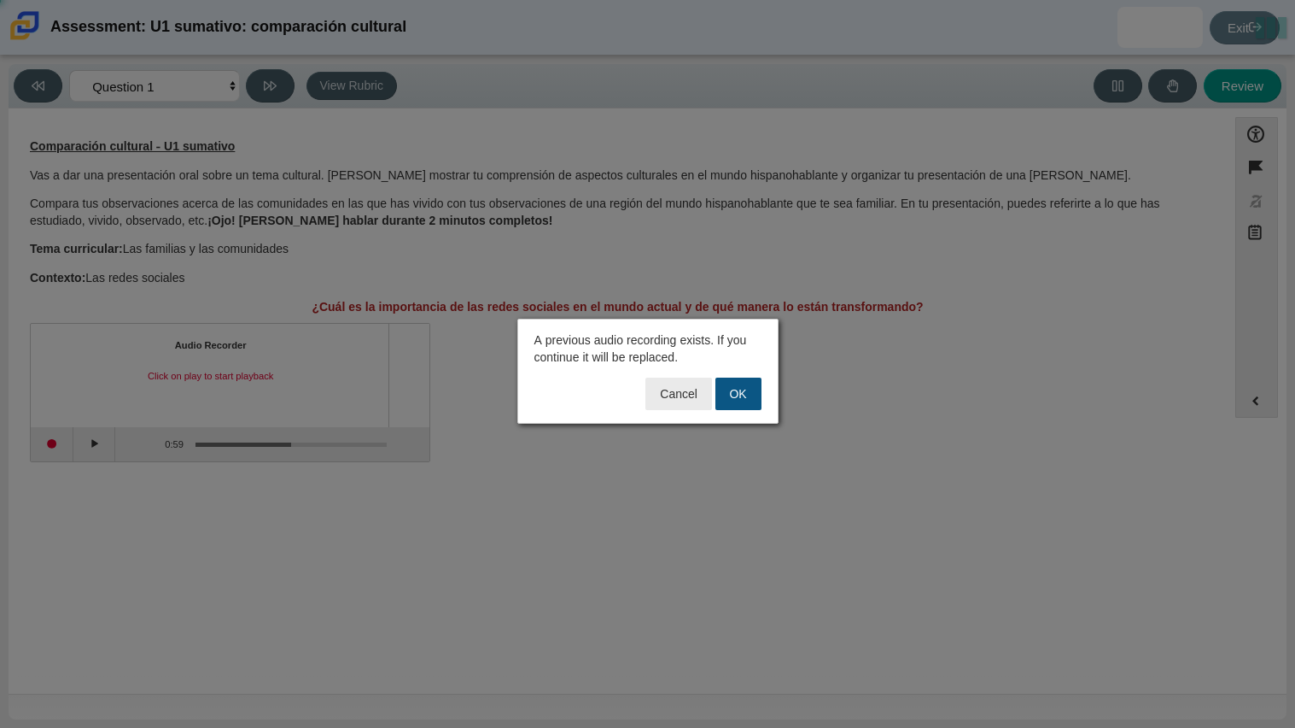
click at [739, 382] on button "OK" at bounding box center [739, 393] width 46 height 32
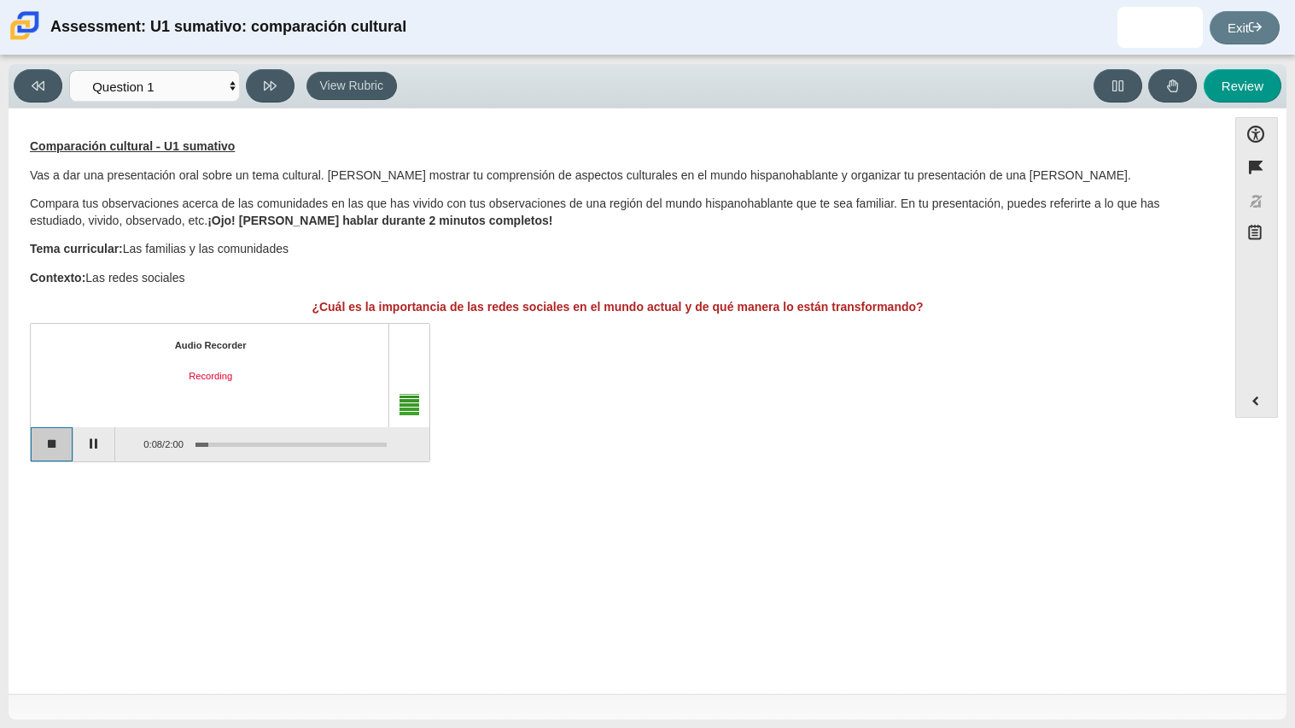
click at [53, 447] on button "Stop recording" at bounding box center [52, 444] width 43 height 34
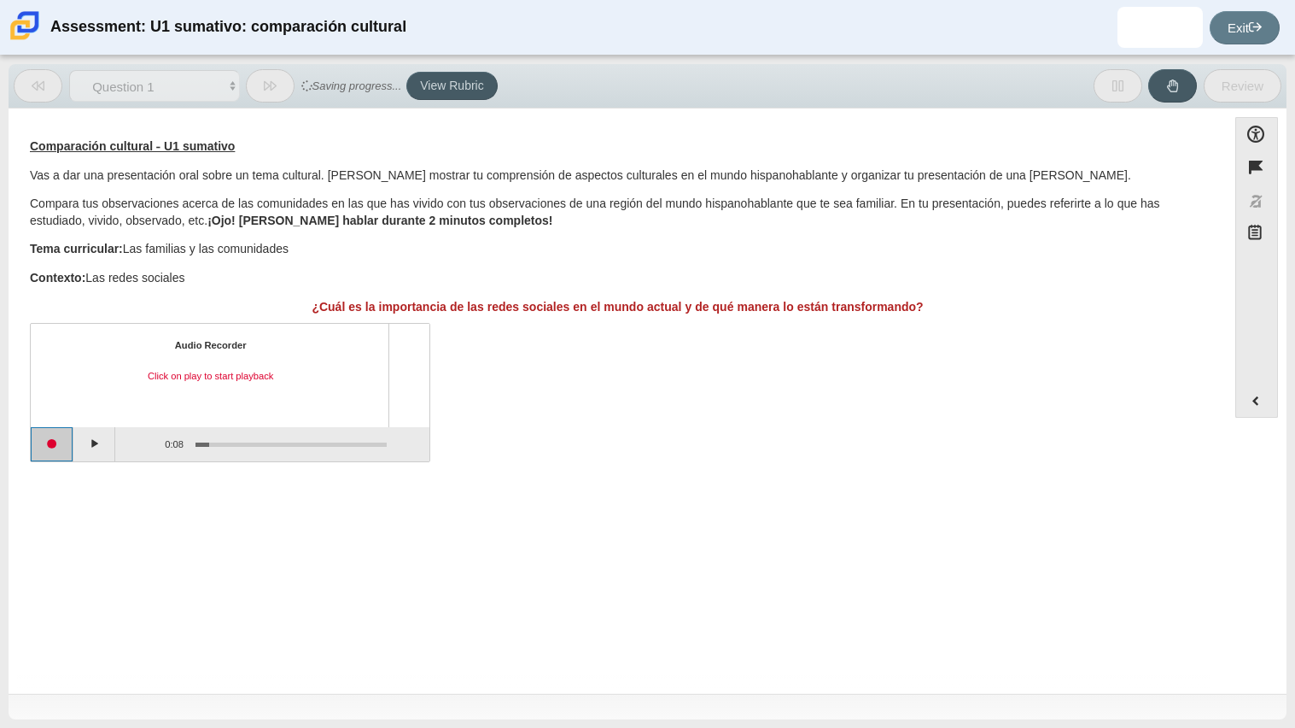
click at [53, 447] on button "Start recording" at bounding box center [52, 444] width 43 height 34
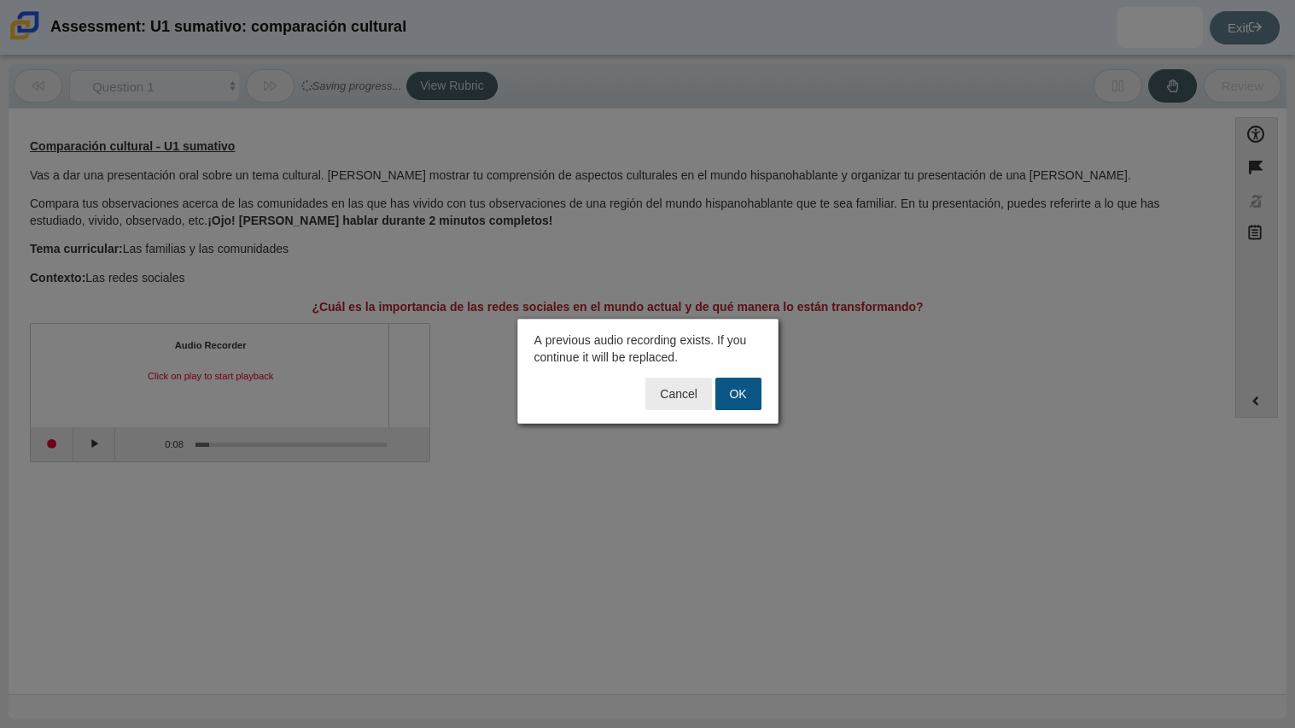
click at [755, 401] on button "OK" at bounding box center [739, 393] width 46 height 32
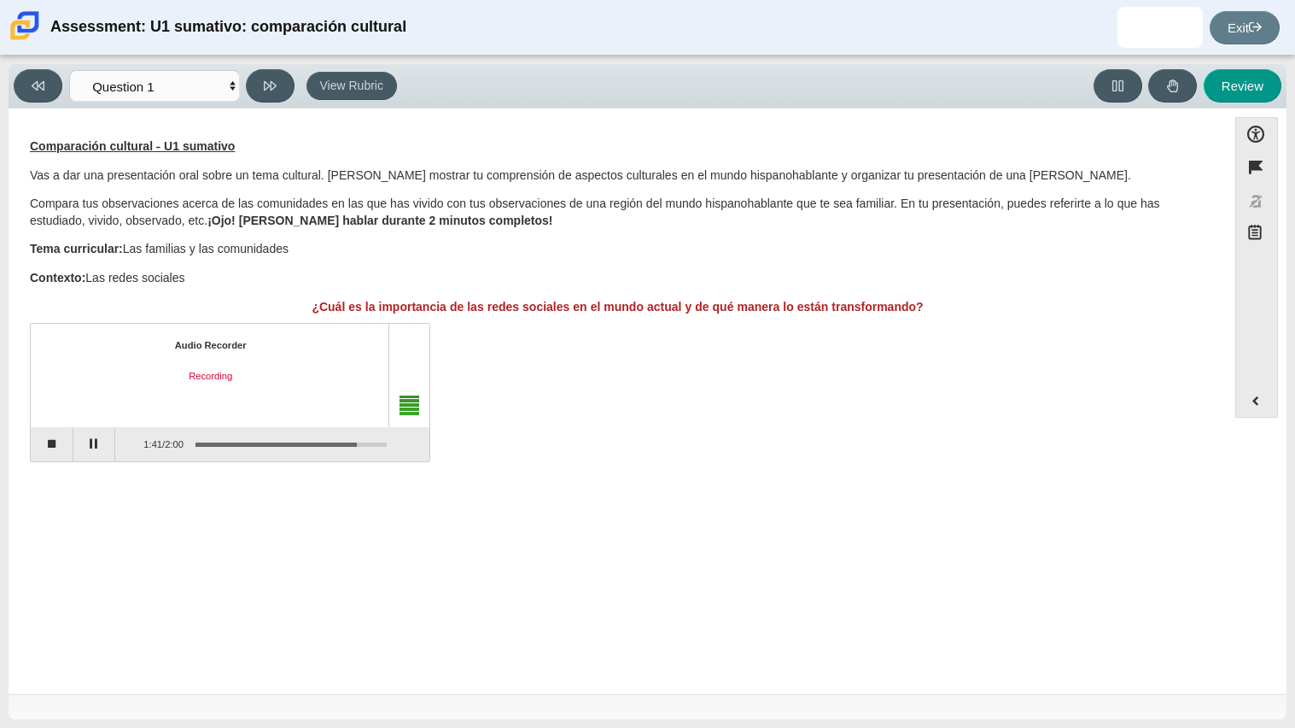
click at [755, 401] on div "Audio Recorder Recording 1:41 / 2:00" at bounding box center [618, 394] width 1176 height 134
click at [77, 436] on button "Pause" at bounding box center [94, 444] width 43 height 34
click at [354, 442] on div "Assessment items" at bounding box center [284, 443] width 176 height 3
click at [95, 440] on button "Continue recording" at bounding box center [94, 444] width 43 height 34
click at [89, 442] on button "Pause" at bounding box center [94, 444] width 43 height 34
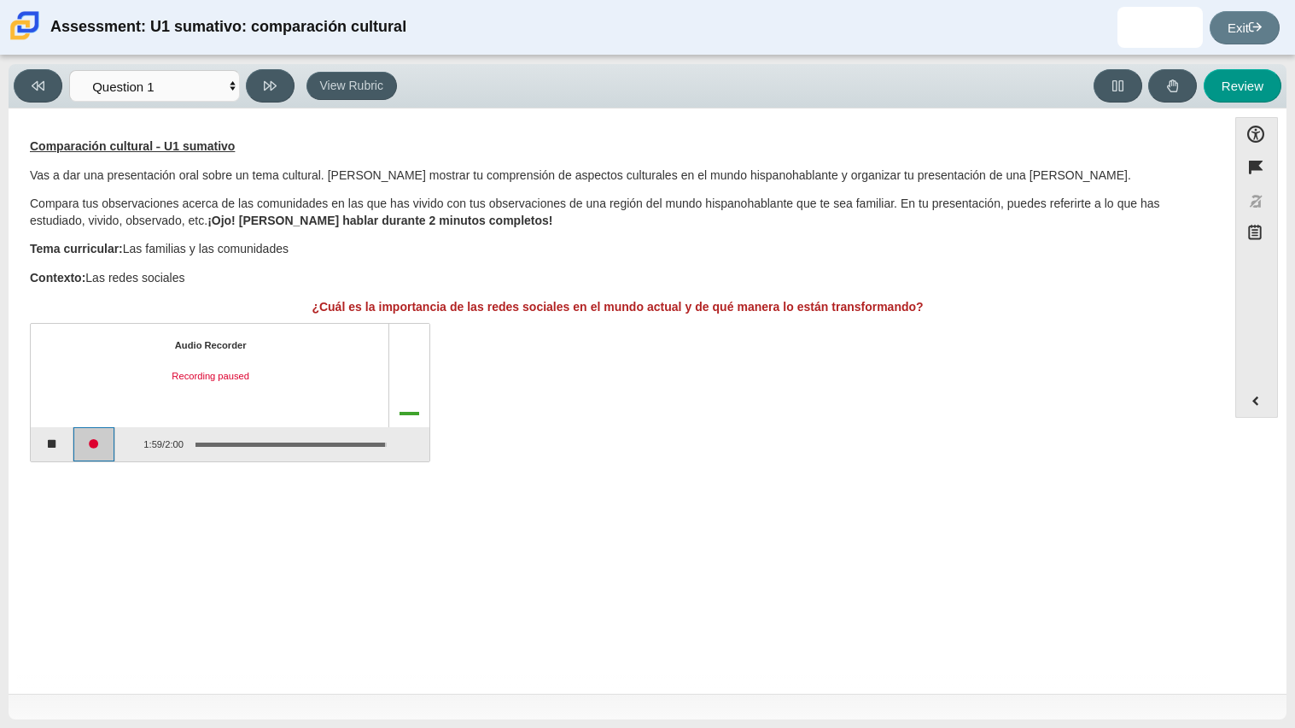
click at [89, 442] on button "Continue recording" at bounding box center [94, 444] width 43 height 34
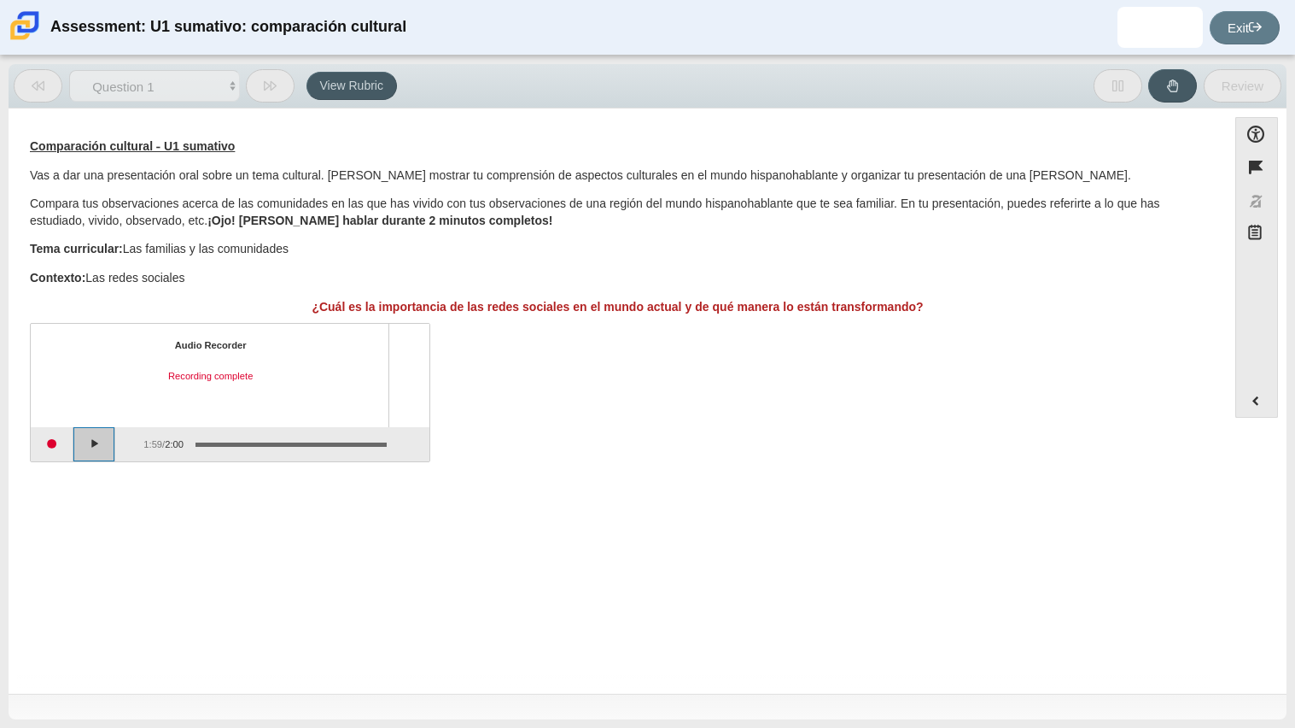
click at [89, 442] on button "Play" at bounding box center [94, 444] width 43 height 34
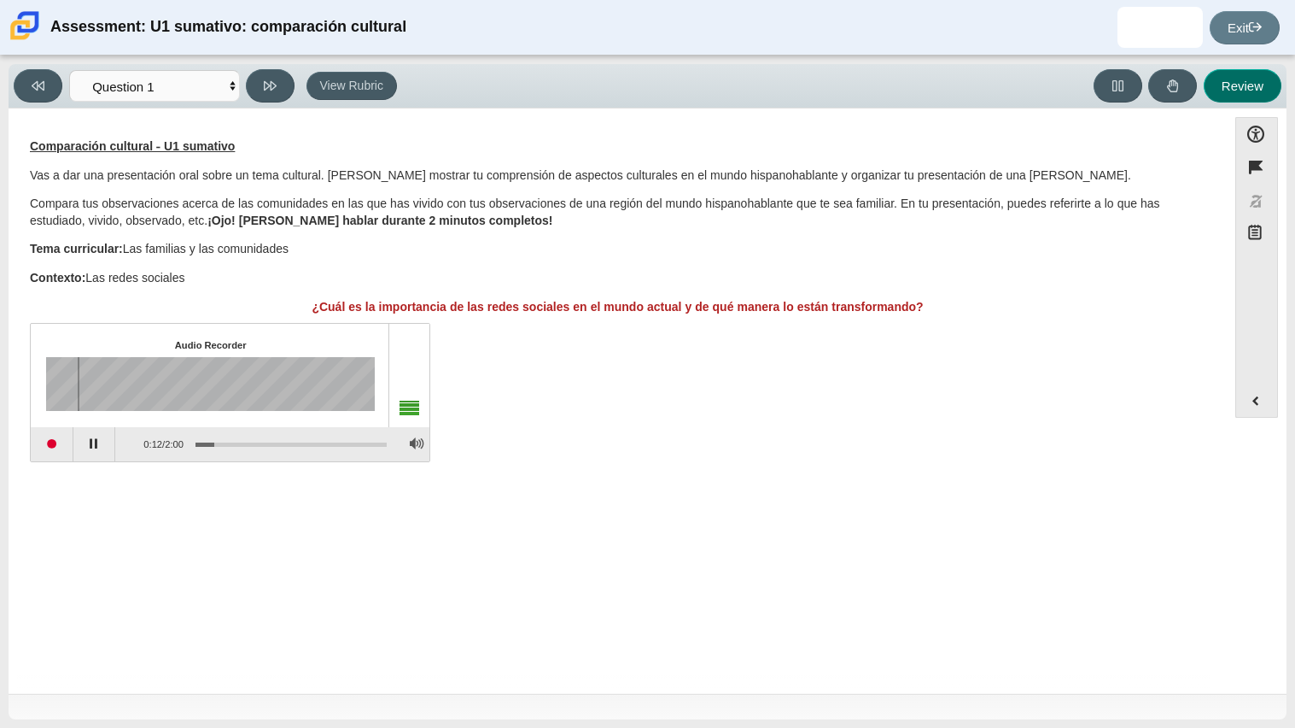
click at [1261, 85] on button "Review" at bounding box center [1243, 85] width 78 height 33
select select "review"
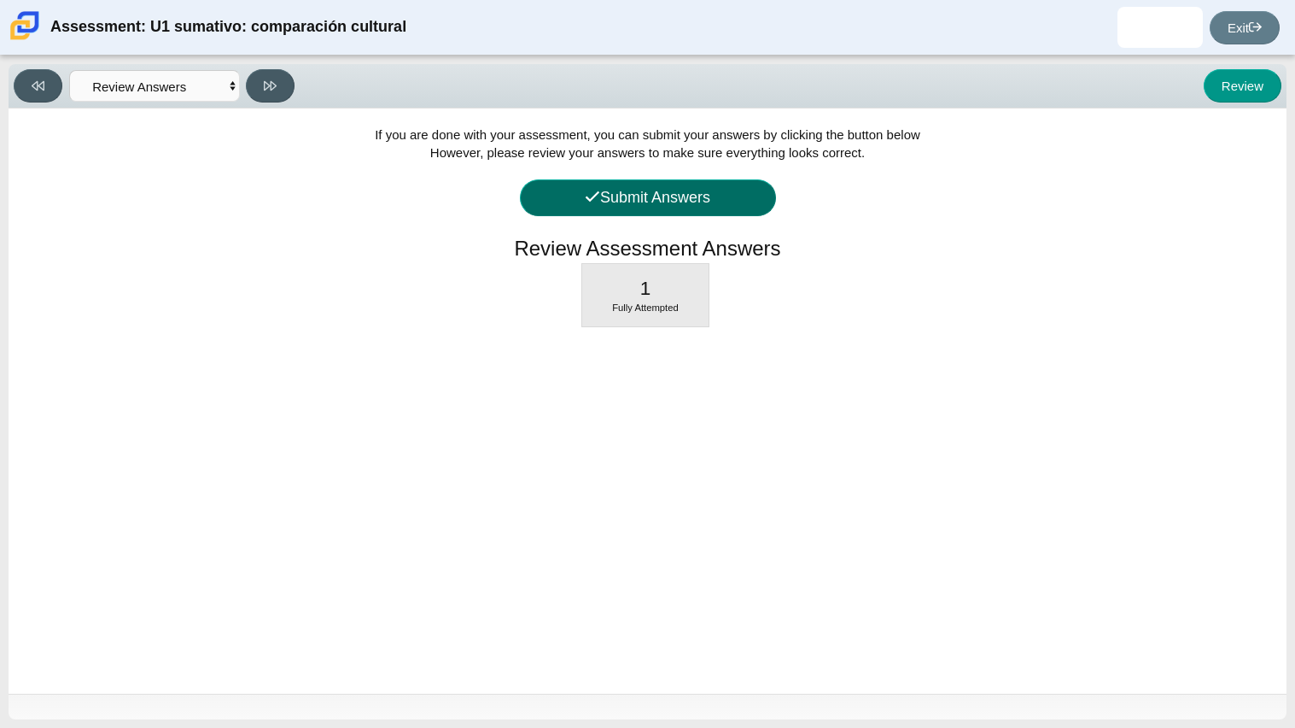
click at [699, 203] on button "Submit Answers" at bounding box center [648, 197] width 256 height 37
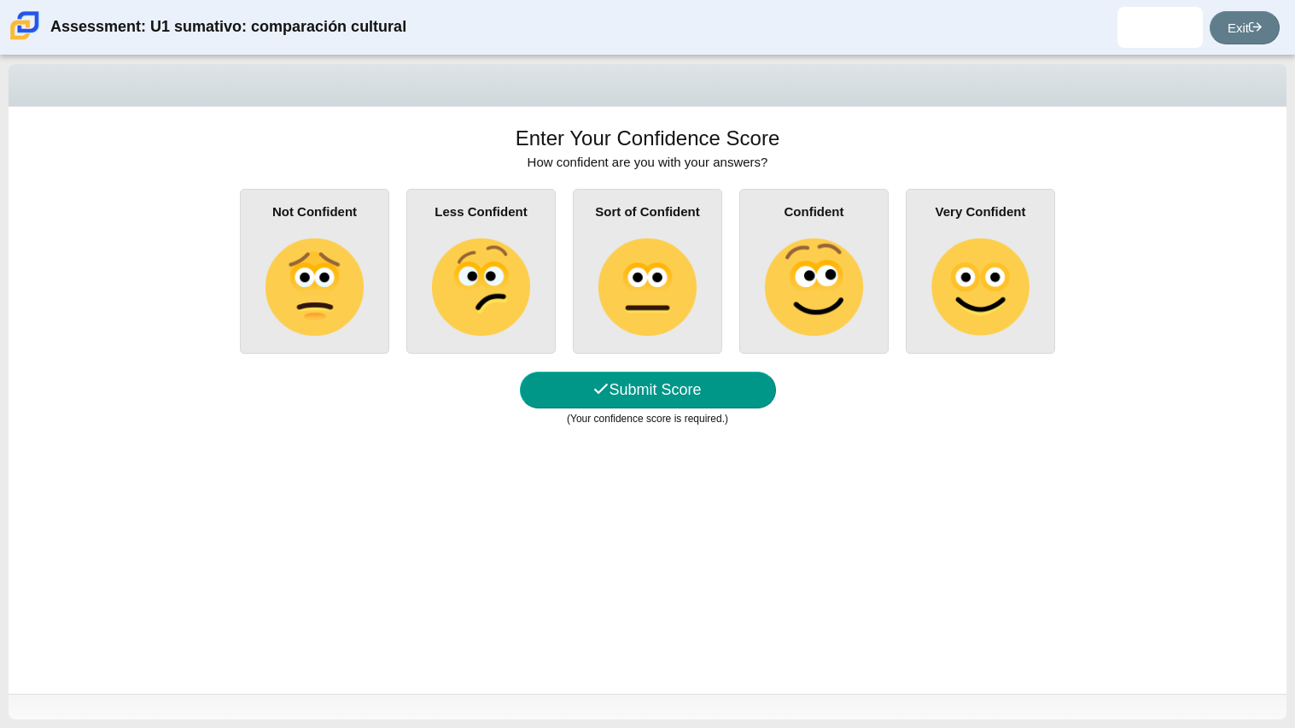
click at [986, 320] on img at bounding box center [980, 286] width 97 height 97
click at [0, 0] on input "Very Confident" at bounding box center [0, 0] width 0 height 0
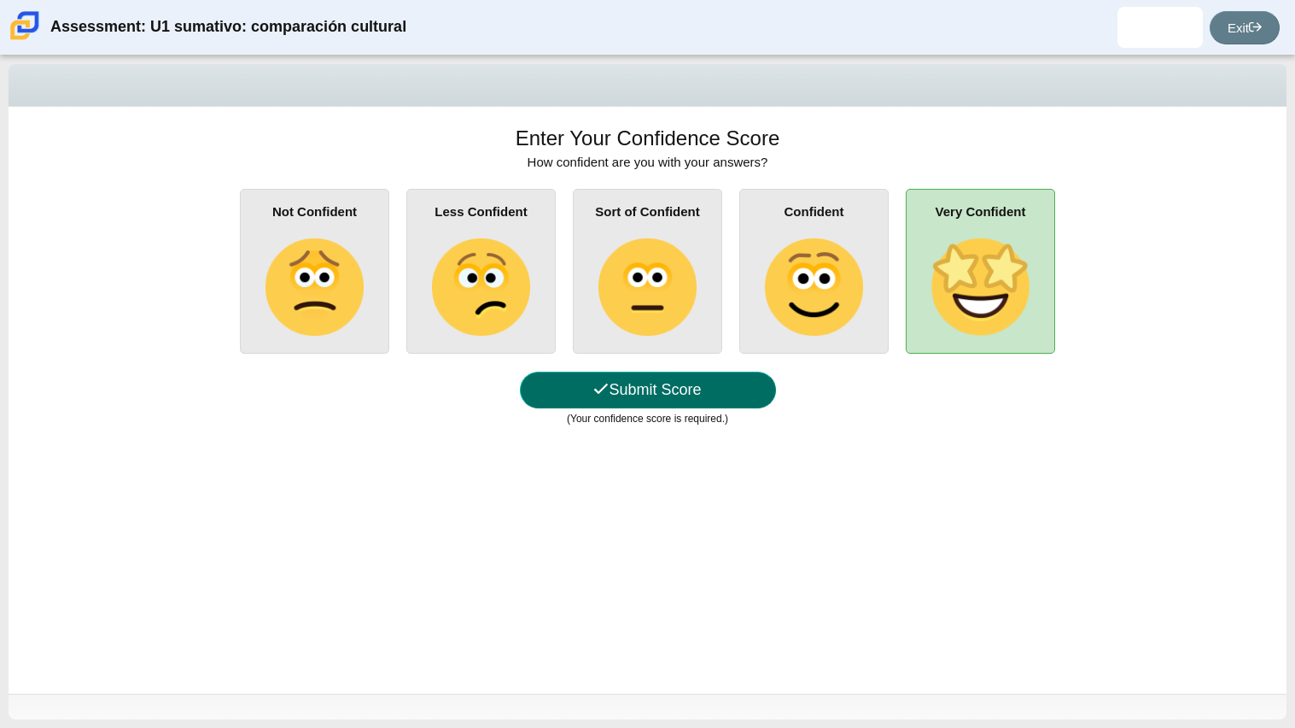
click at [686, 383] on button "Submit Score" at bounding box center [648, 389] width 256 height 37
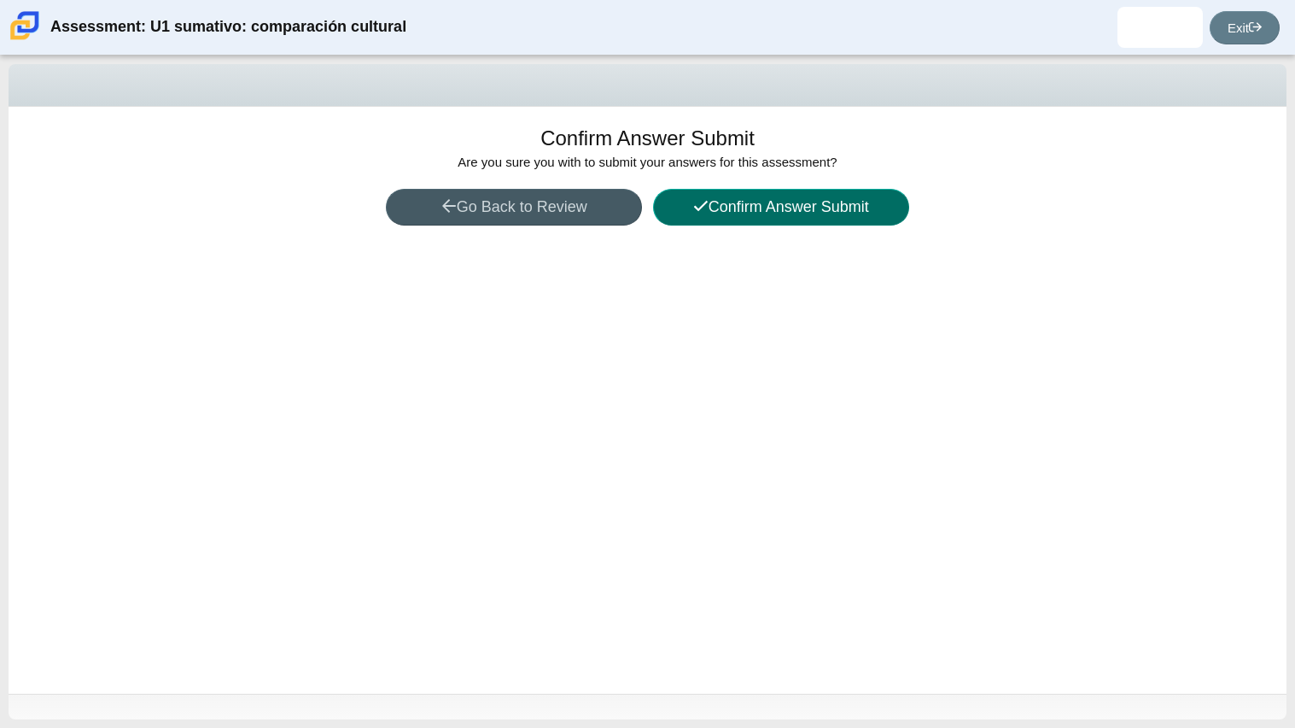
click at [740, 208] on button "Confirm Answer Submit" at bounding box center [781, 207] width 256 height 37
